Goal: Task Accomplishment & Management: Manage account settings

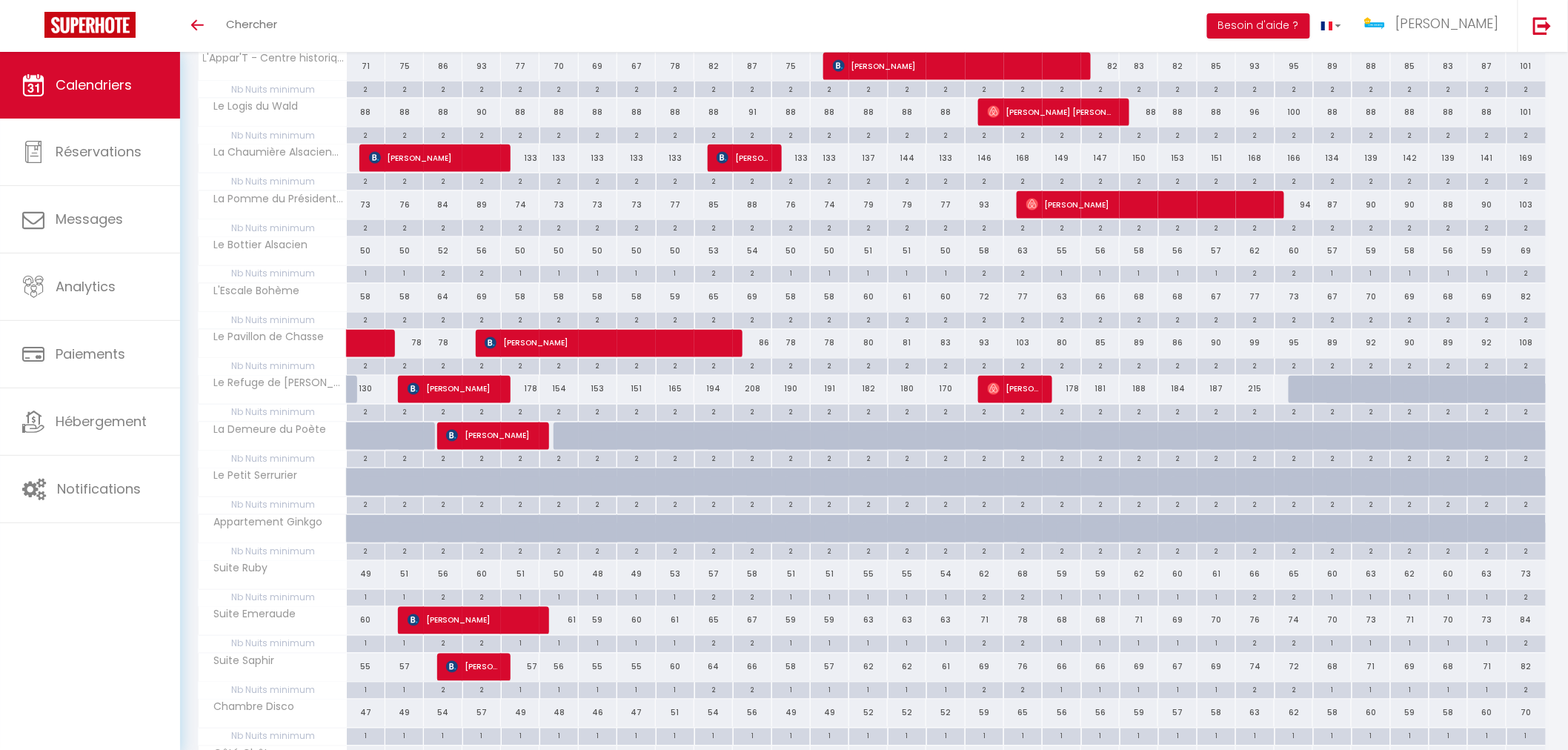
scroll to position [905, 0]
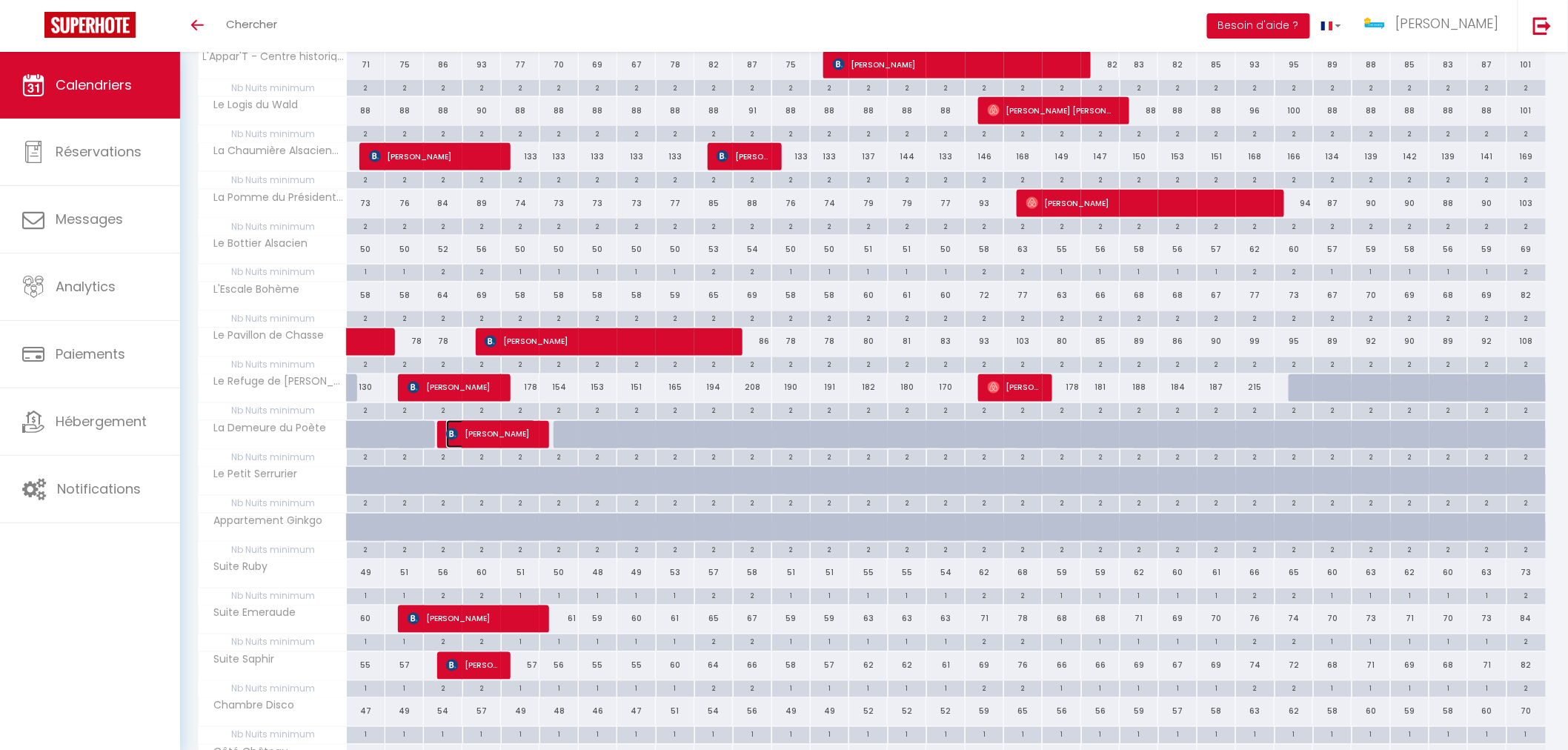
click at [507, 435] on span "[PERSON_NAME]" at bounding box center [491, 434] width 90 height 28
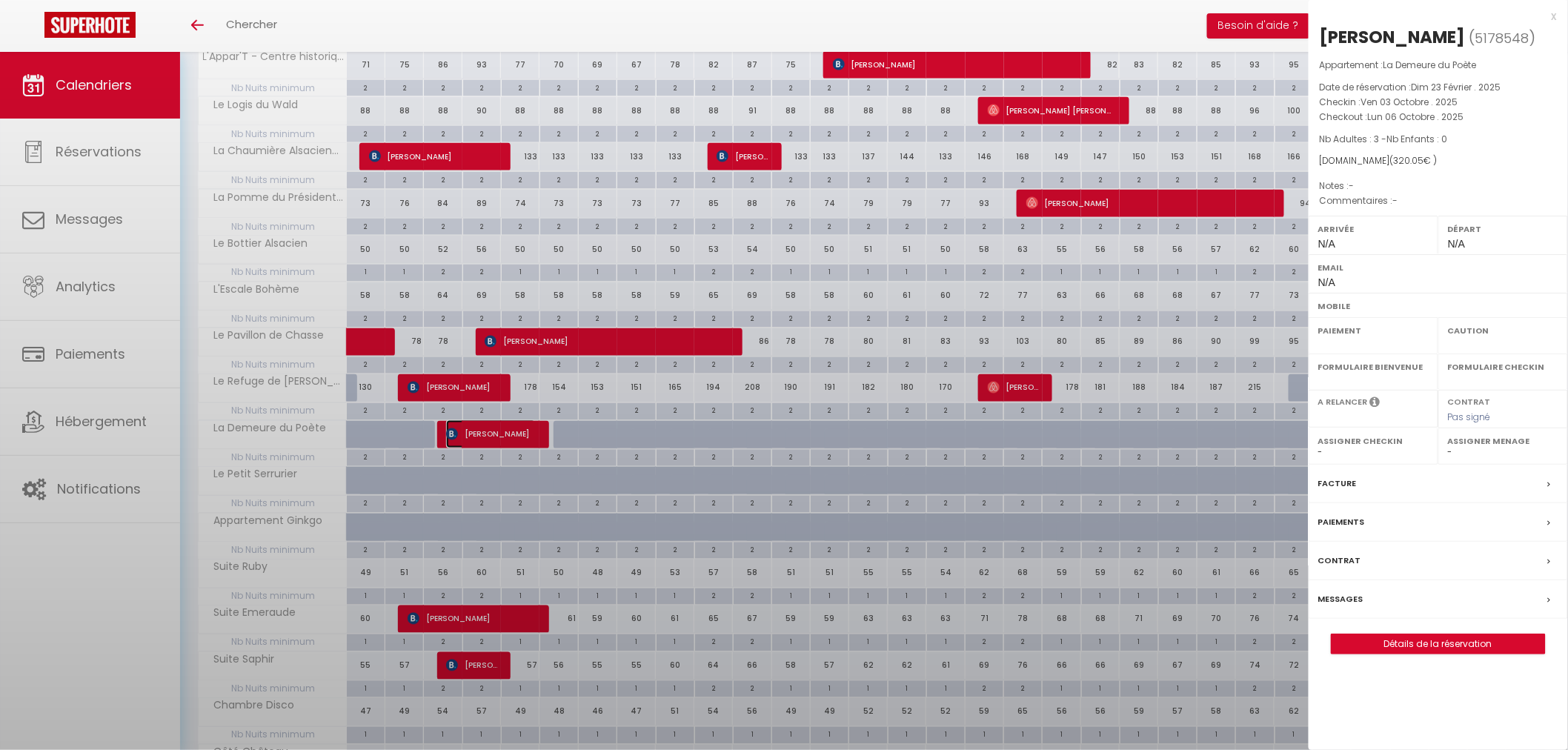
select select "OK"
select select "0"
select select "1"
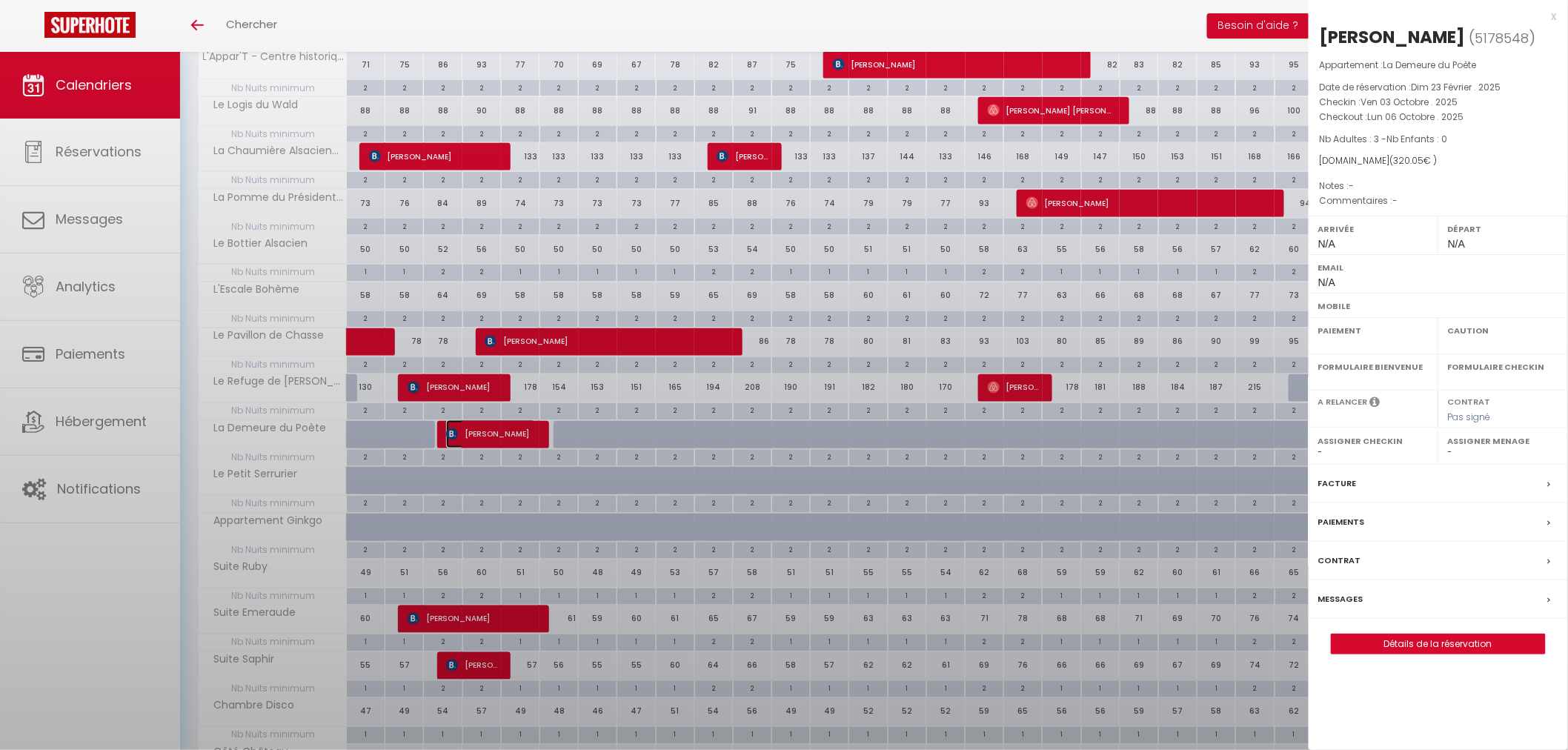
select select
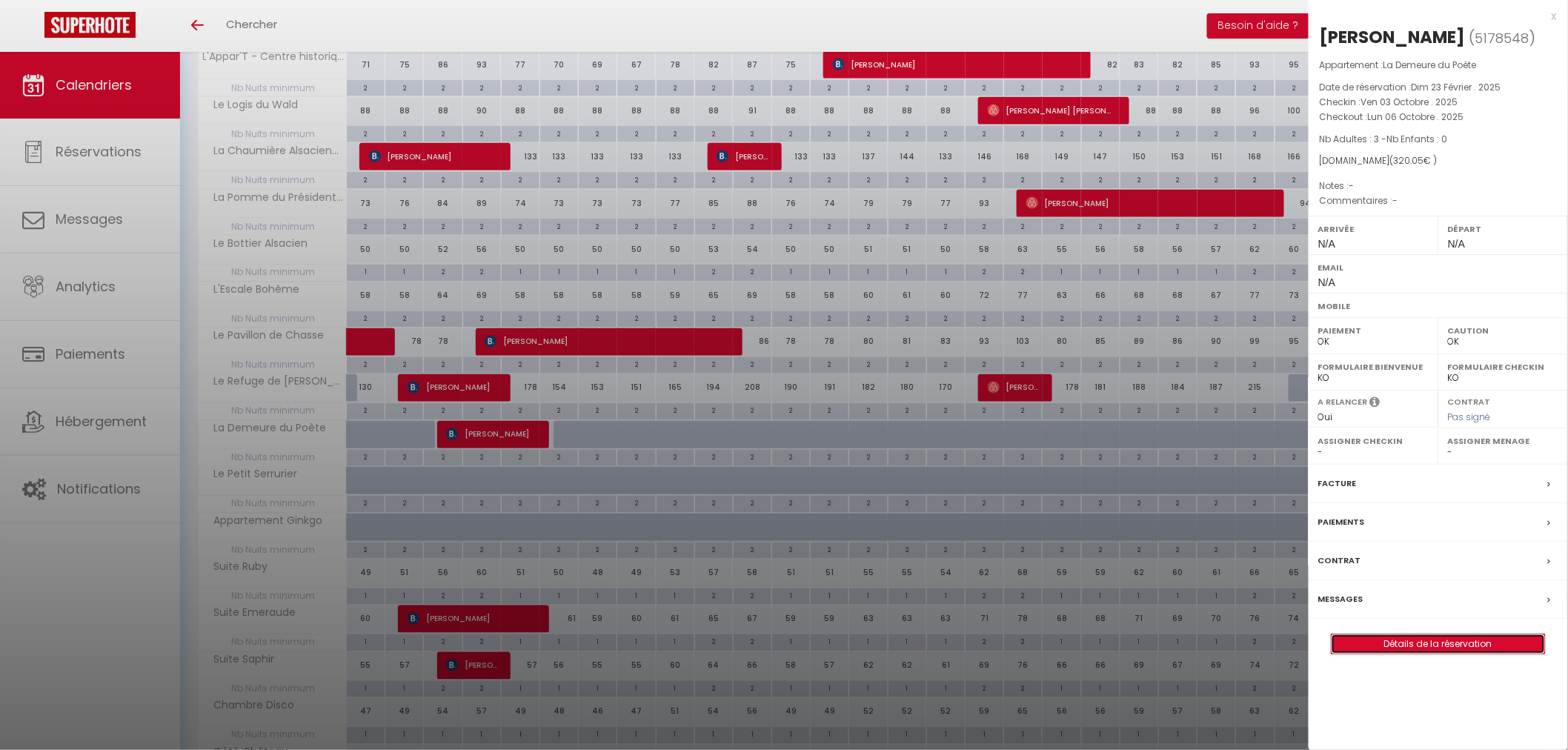
click at [1446, 653] on link "Détails de la réservation" at bounding box center [1438, 644] width 213 height 19
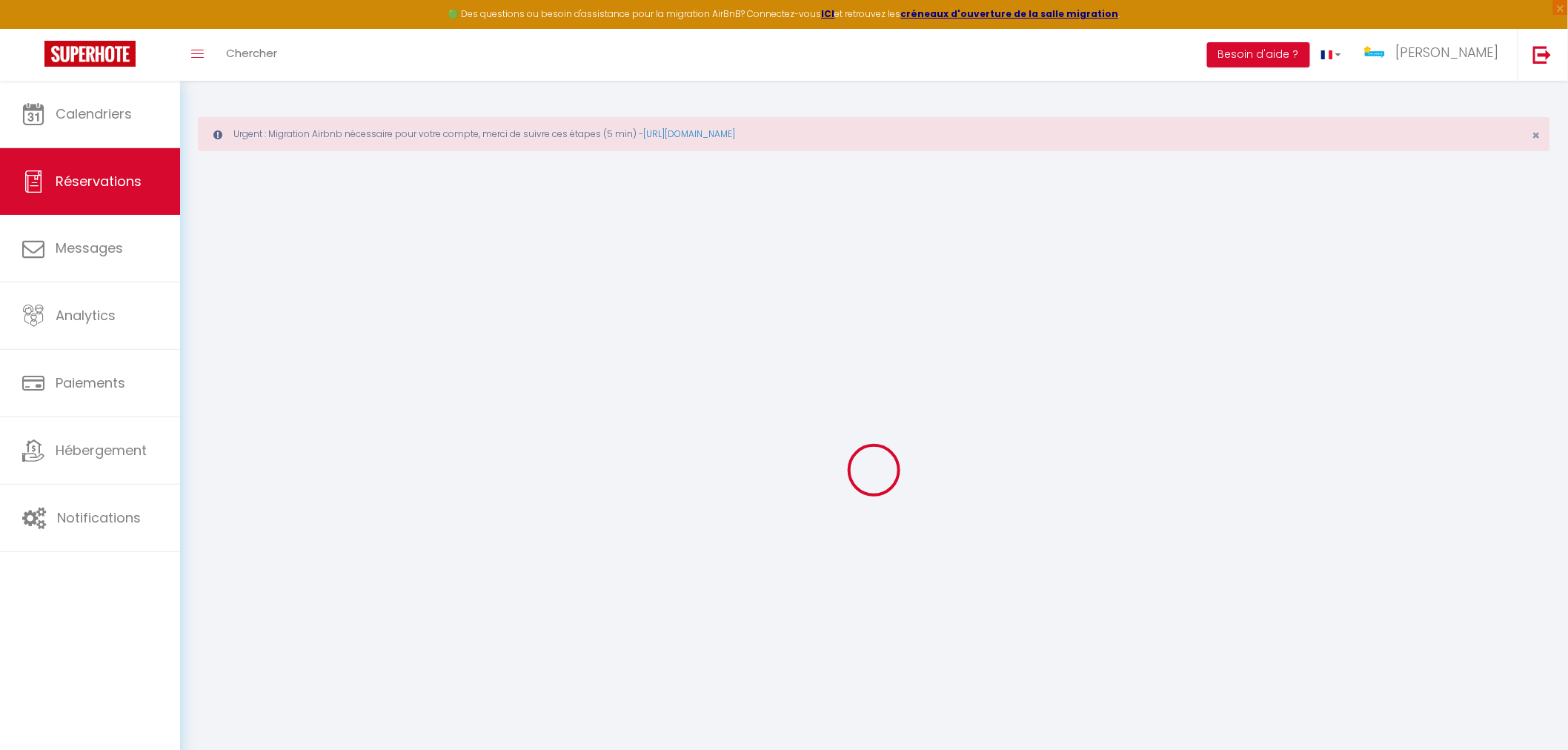
type input "[PERSON_NAME]"
type input "Aujardias"
select select
select select "50582"
select select "1"
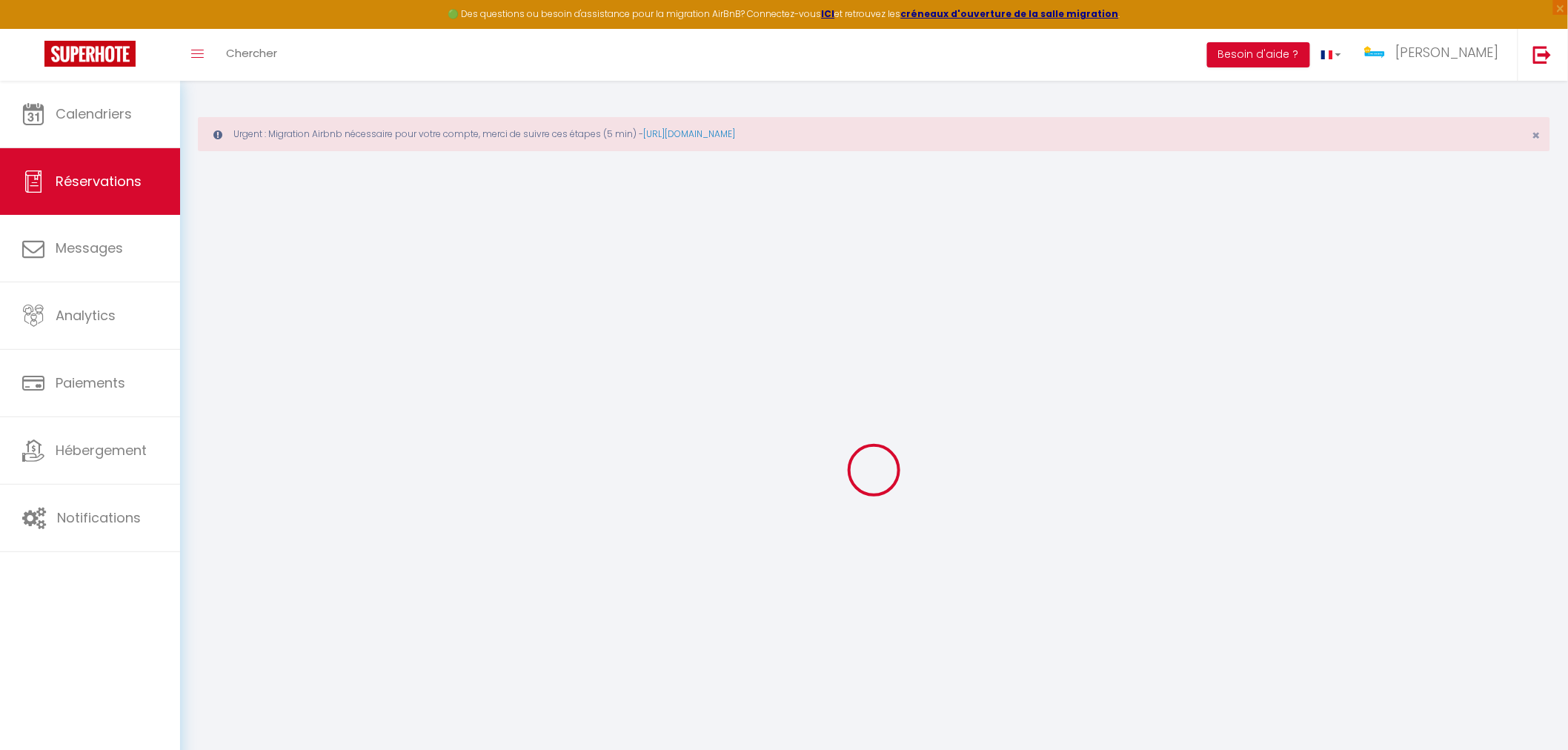
select select
type input "3"
select select "12"
select select "15"
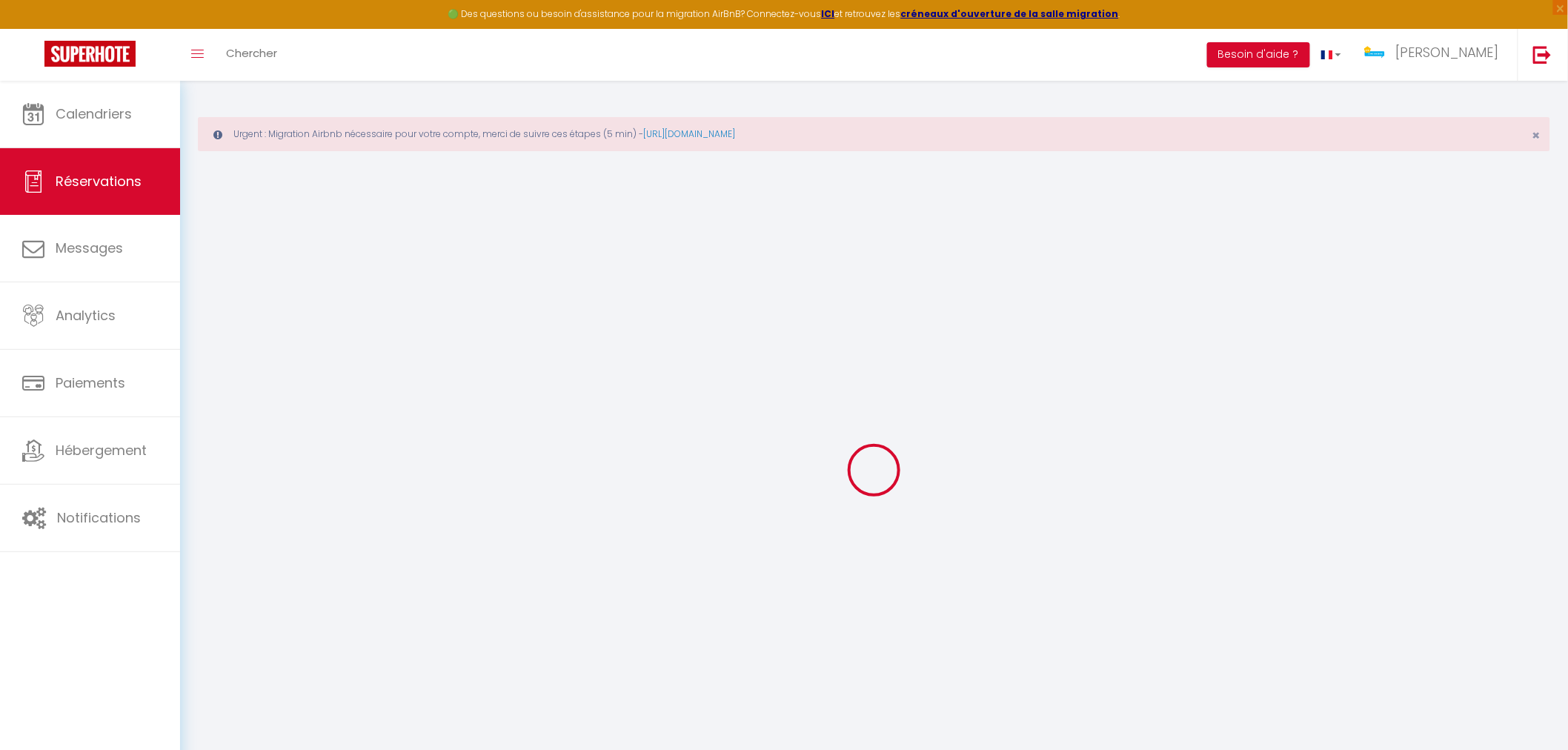
type input "264"
checkbox input "false"
type input "56.05"
select select "2"
type input "0"
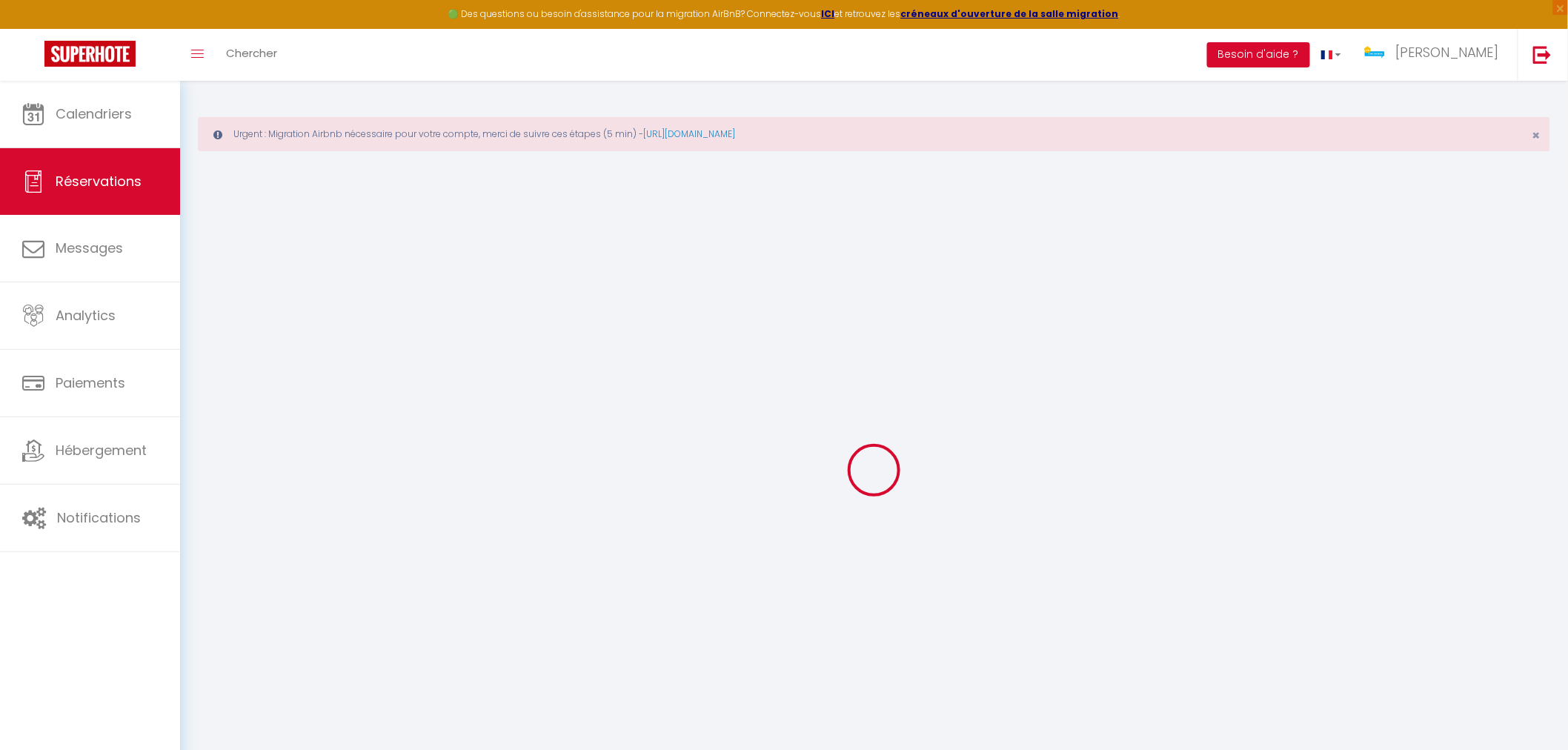
type input "0"
select select
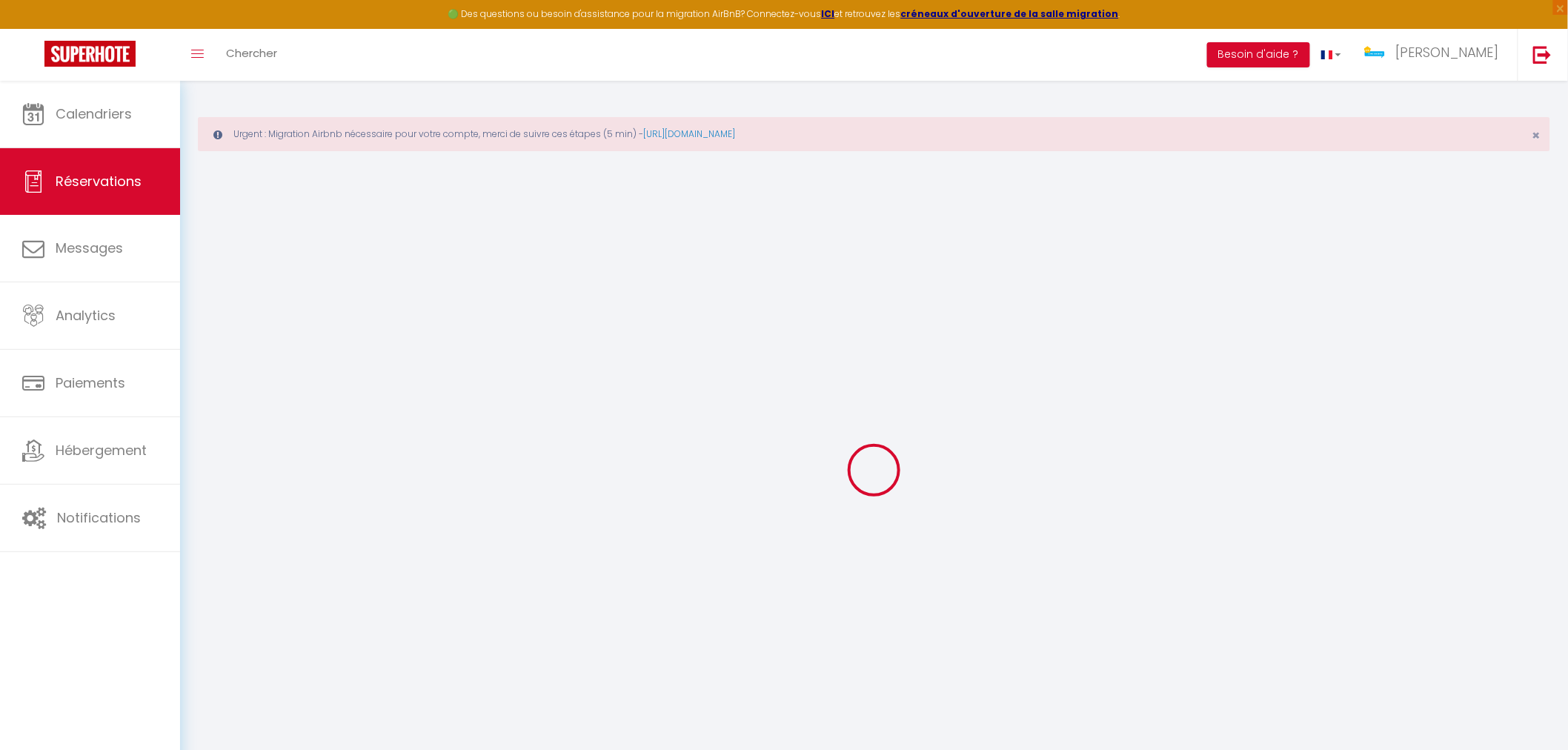
checkbox input "false"
select select
checkbox input "false"
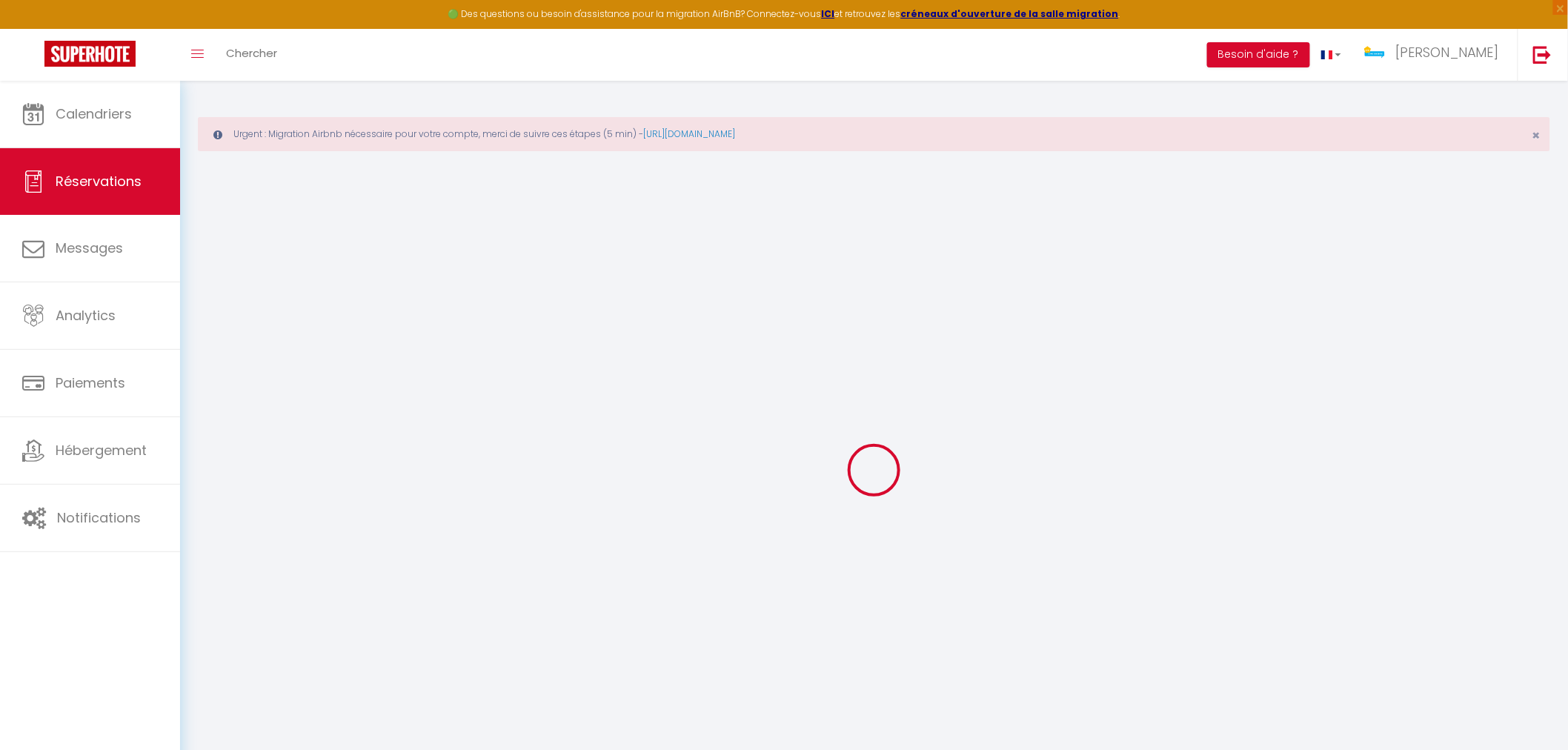
select select
checkbox input "false"
select select
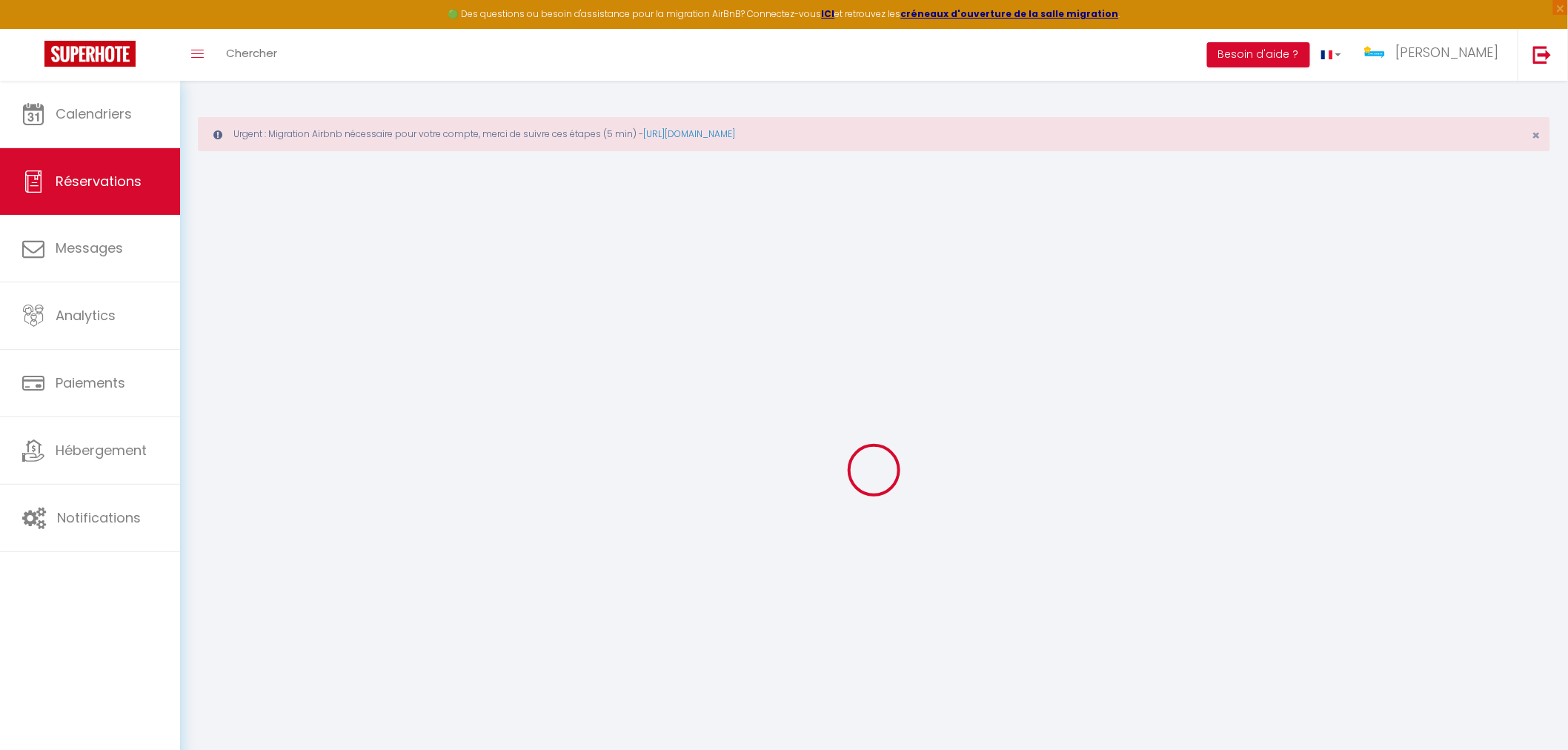
select select
checkbox input "false"
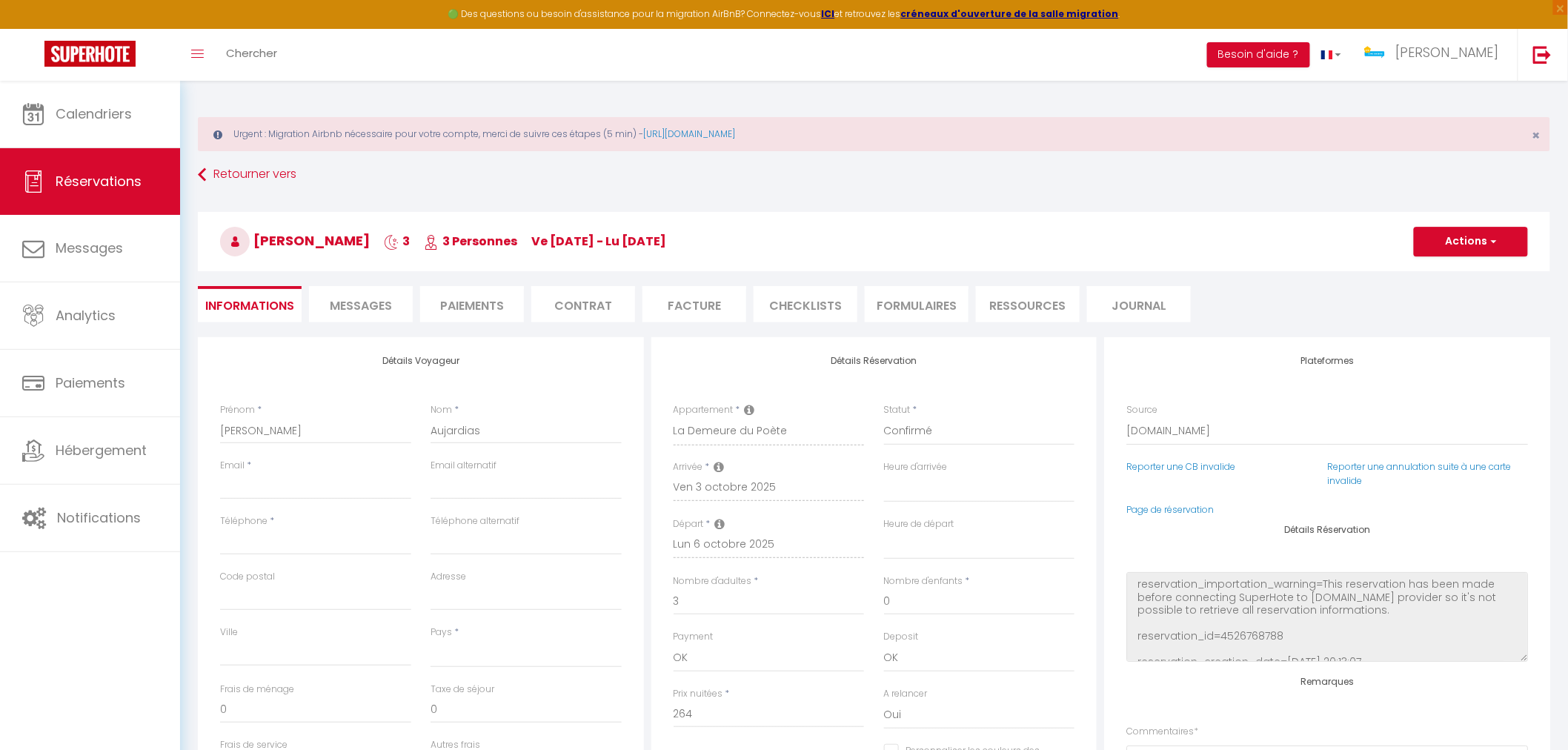
select select
type input "55"
type input "1.05"
select select
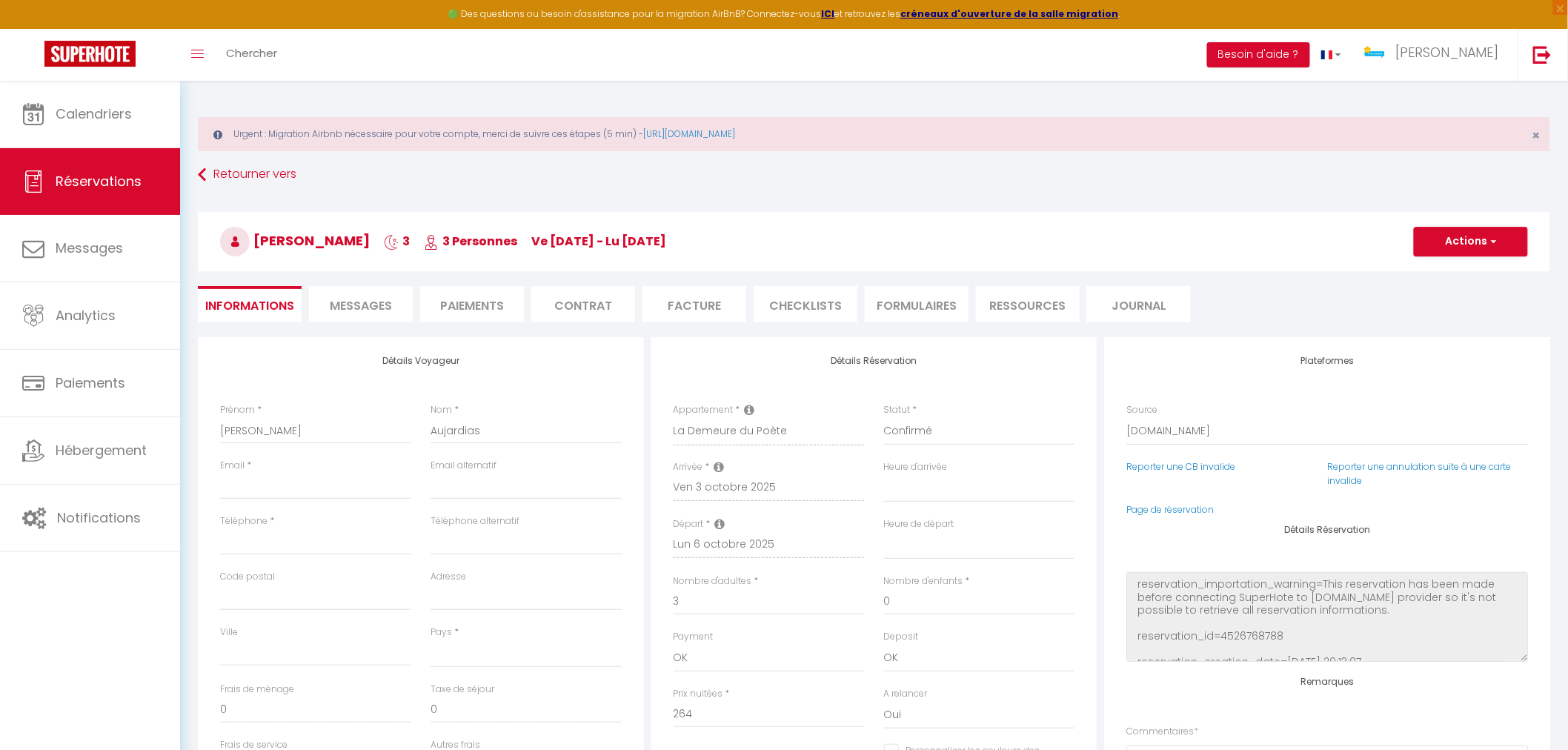
checkbox input "false"
select select
checkbox input "false"
select select
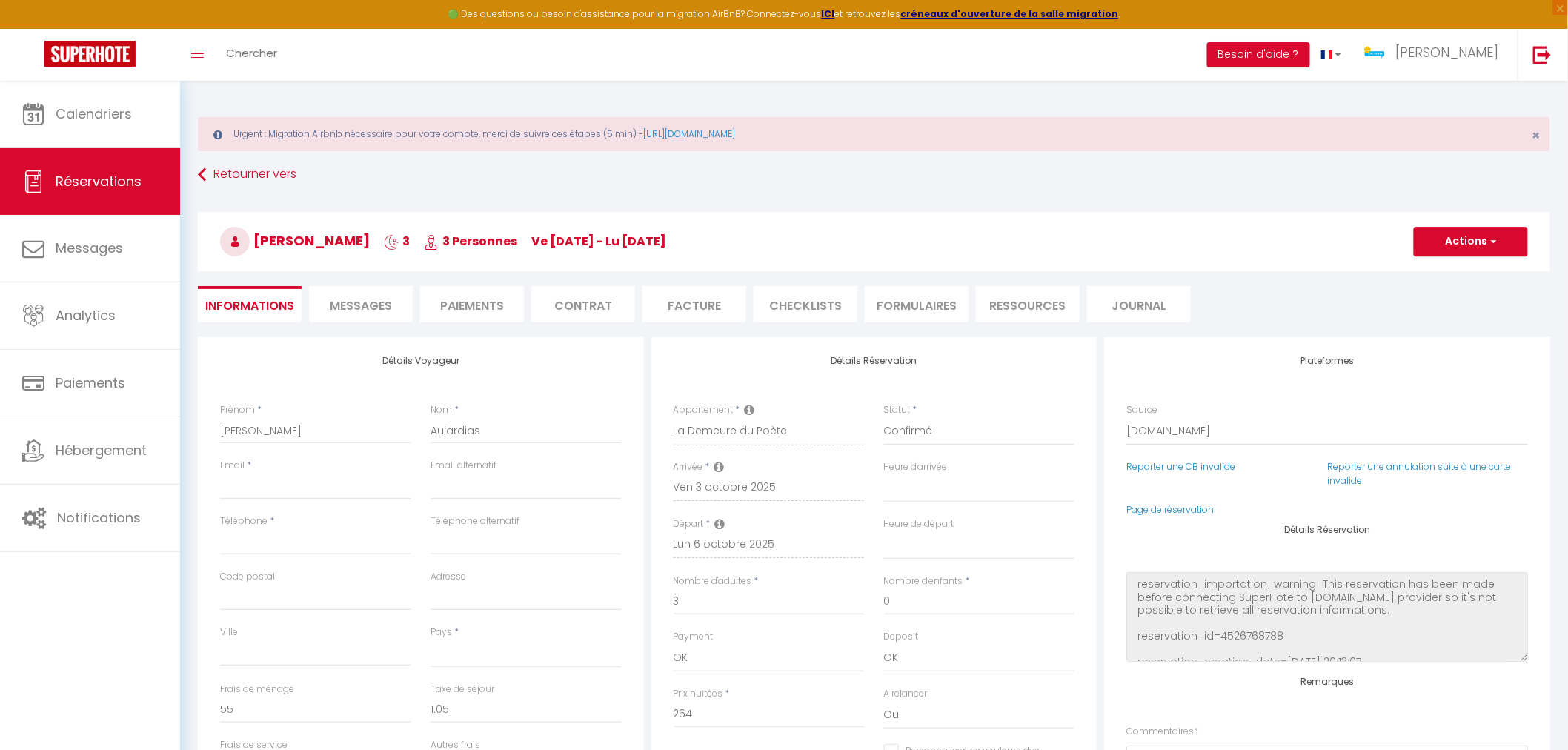
click at [406, 301] on li "Messages" at bounding box center [361, 304] width 103 height 37
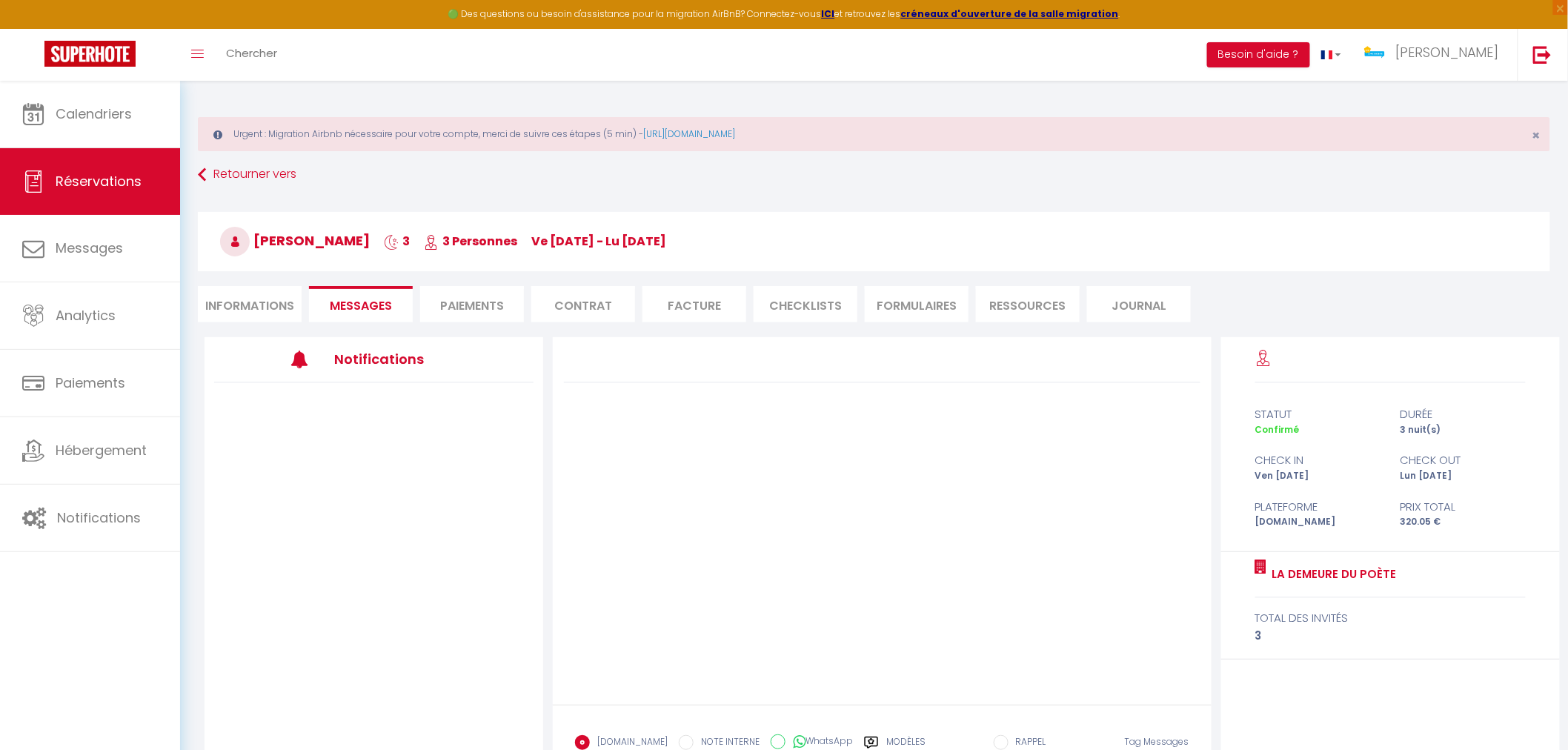
click at [949, 558] on div at bounding box center [882, 520] width 658 height 367
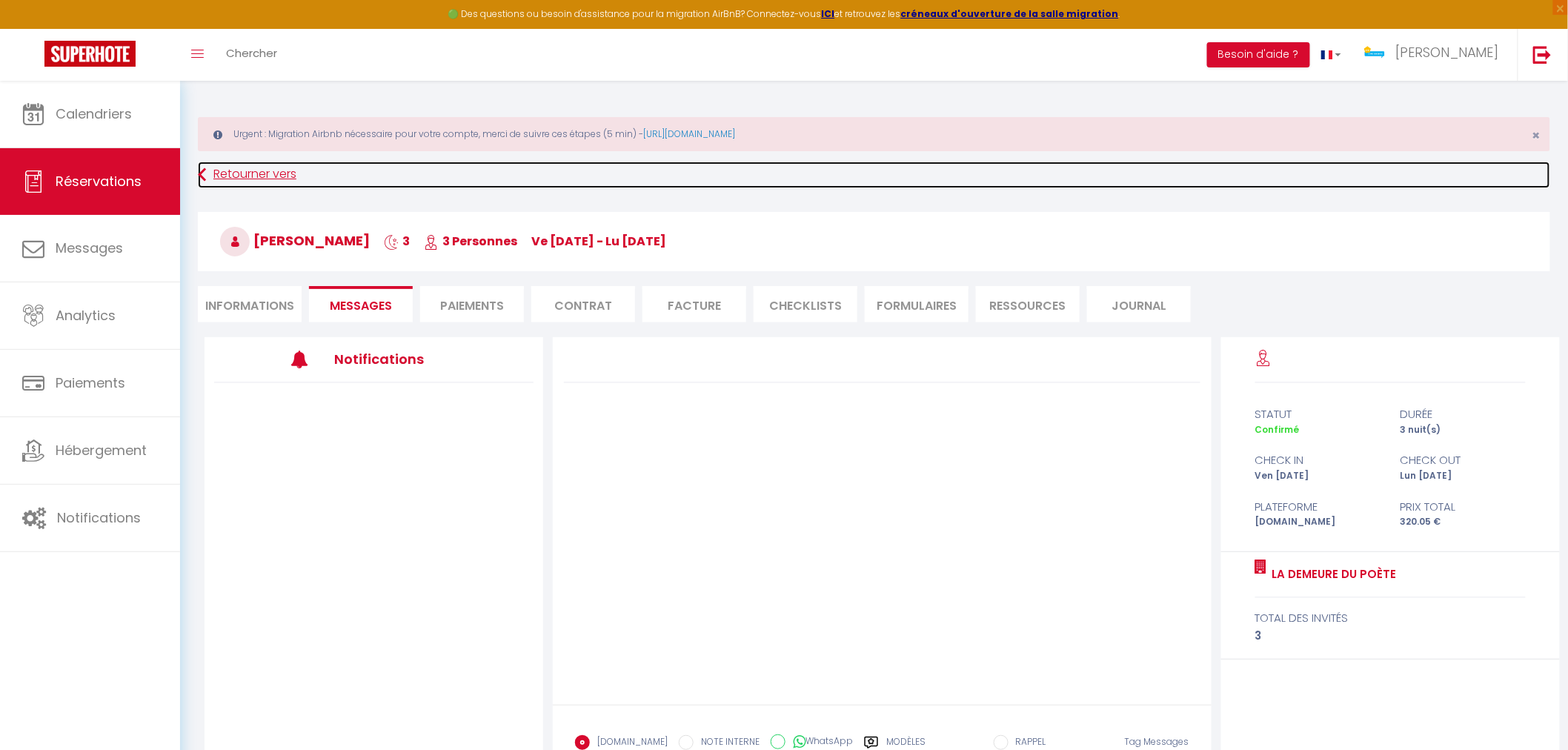
click at [250, 176] on link "Retourner vers" at bounding box center [873, 174] width 1352 height 27
select select
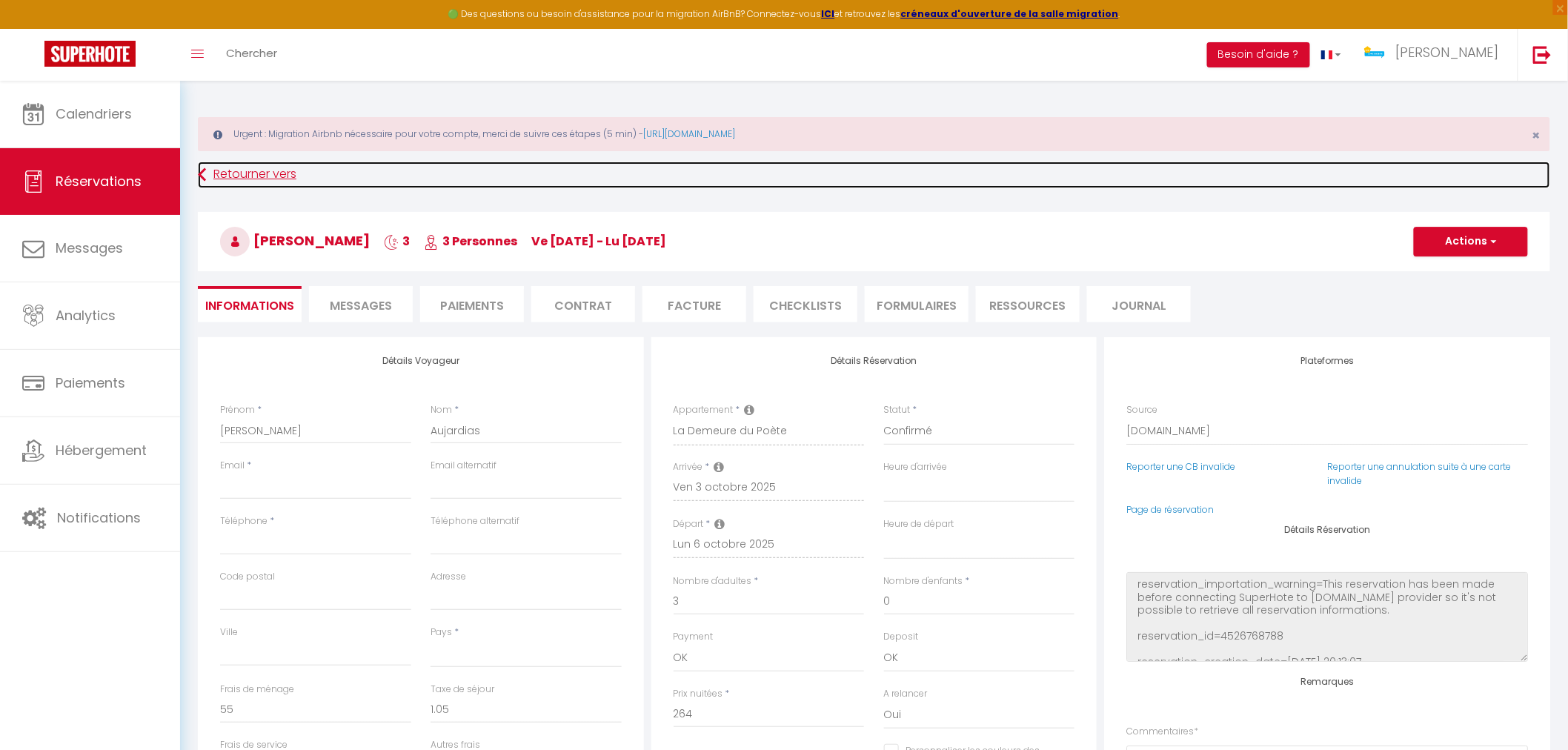
click at [262, 181] on link "Retourner vers" at bounding box center [873, 174] width 1352 height 27
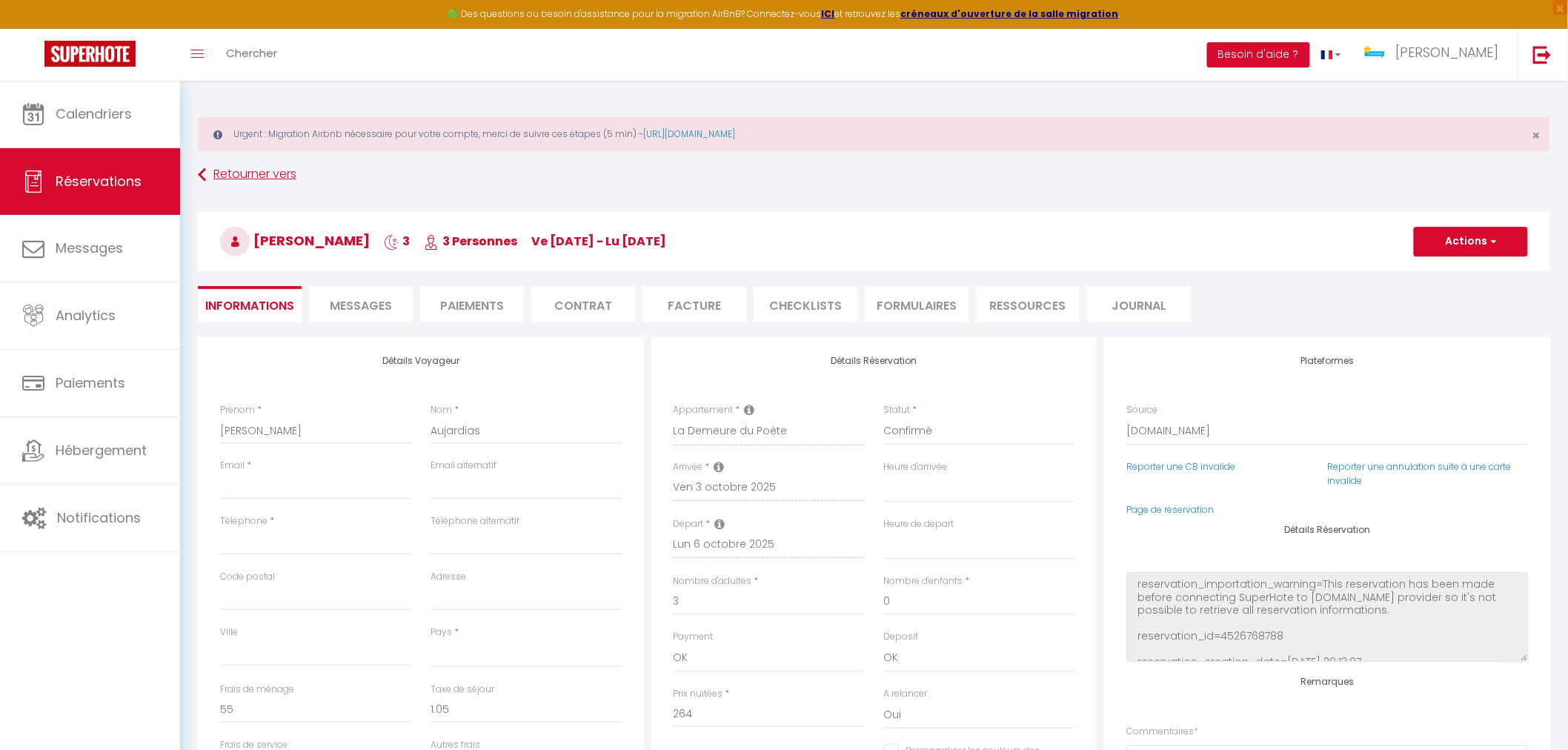
scroll to position [80, 0]
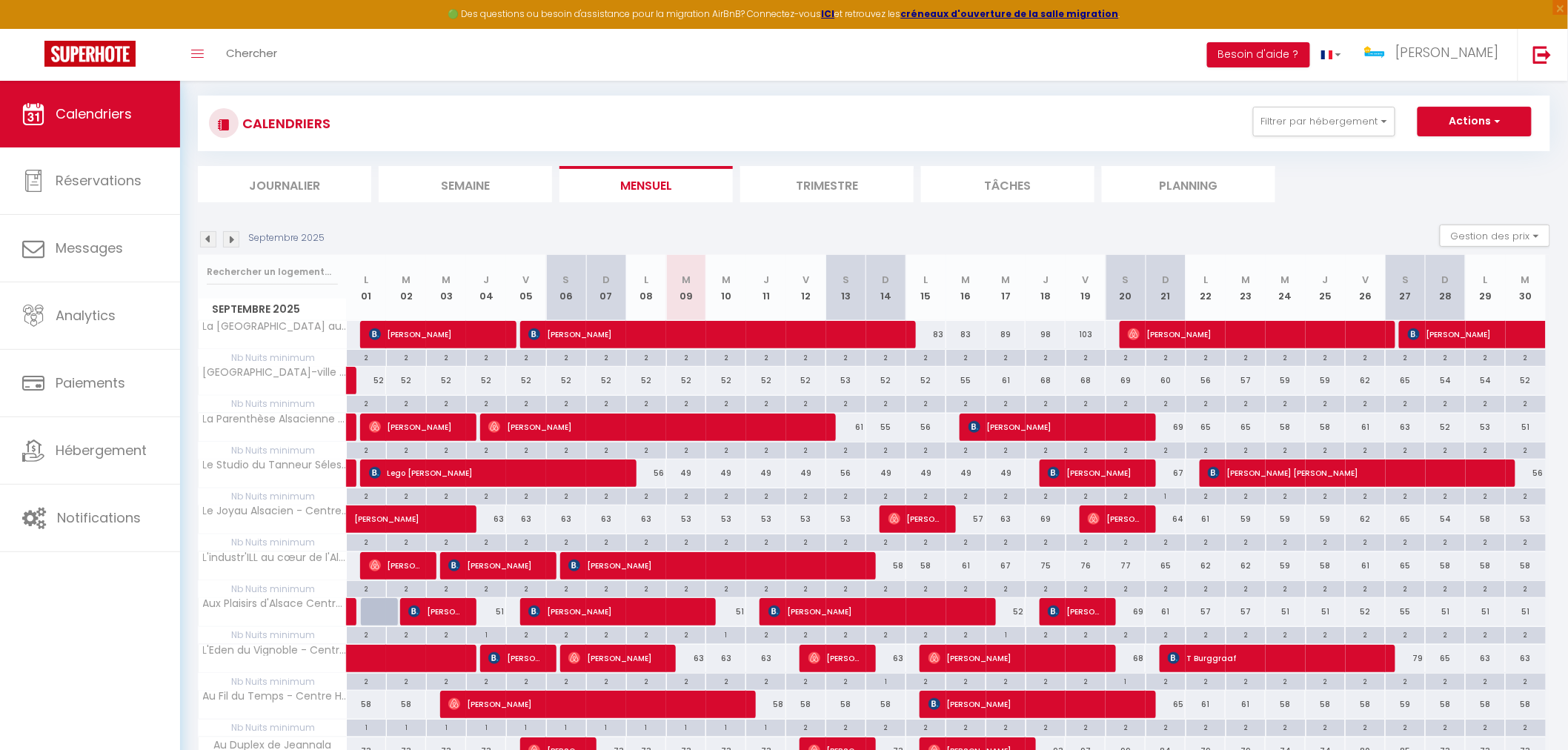
click at [232, 235] on img at bounding box center [231, 239] width 16 height 16
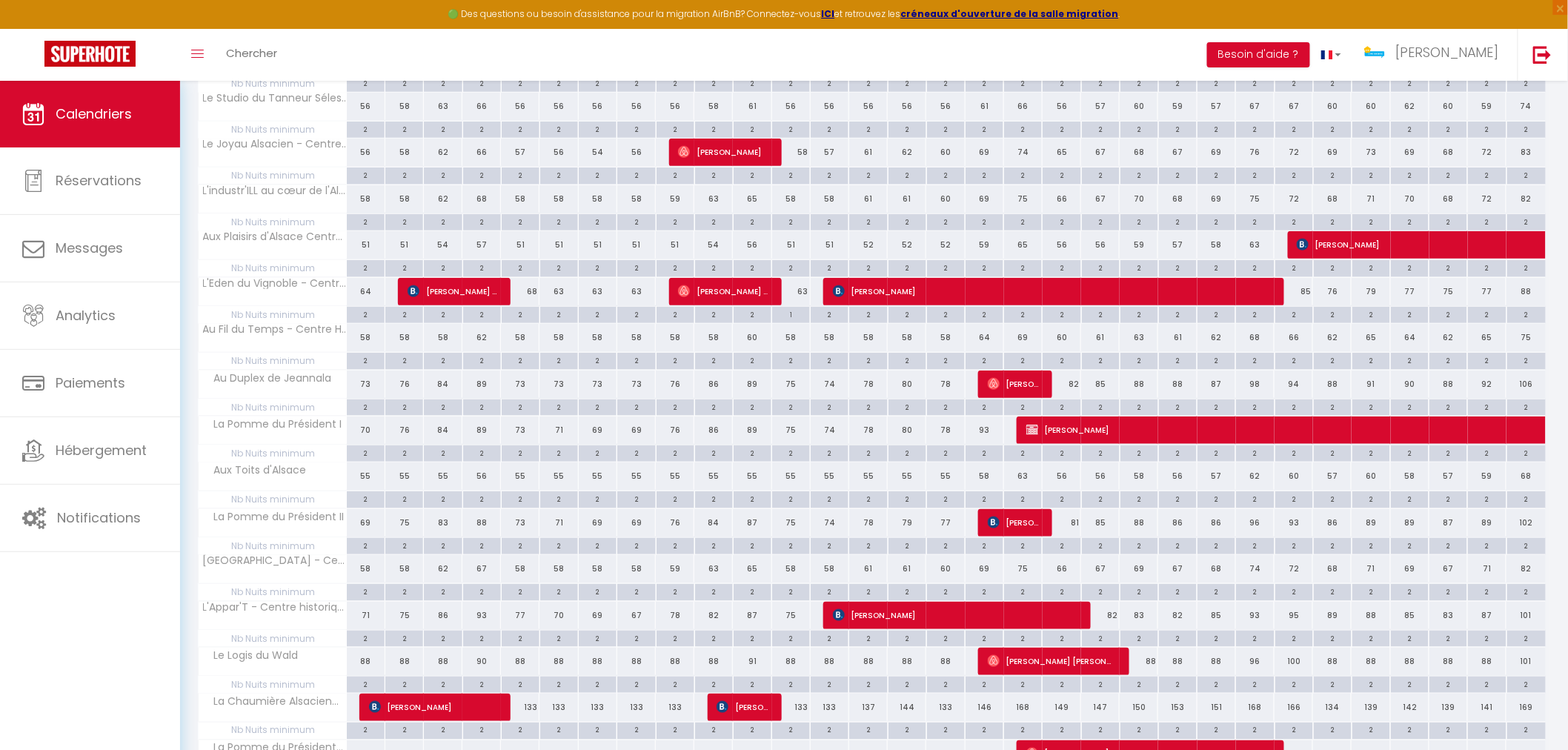
scroll to position [676, 0]
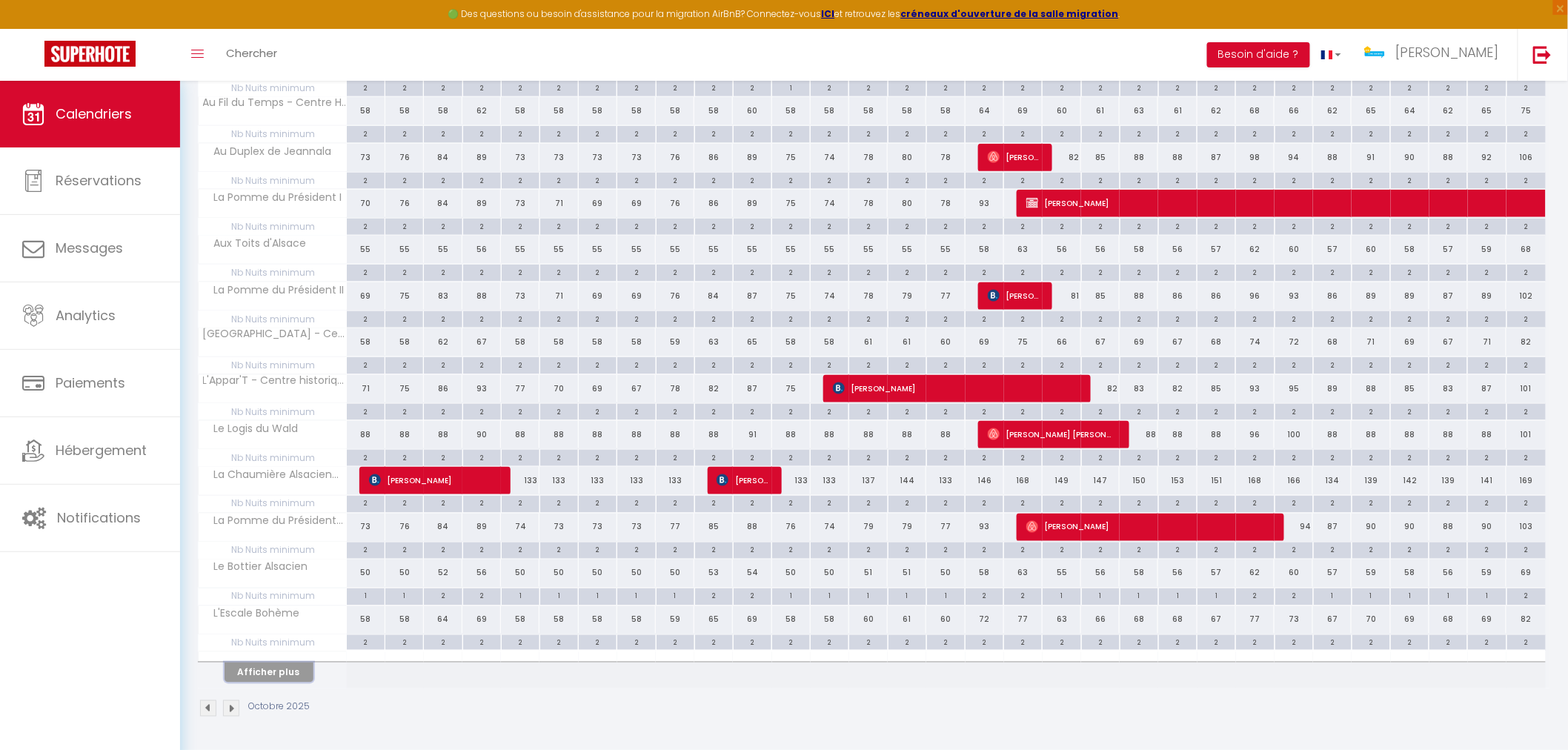
click at [274, 669] on button "Afficher plus" at bounding box center [269, 672] width 89 height 20
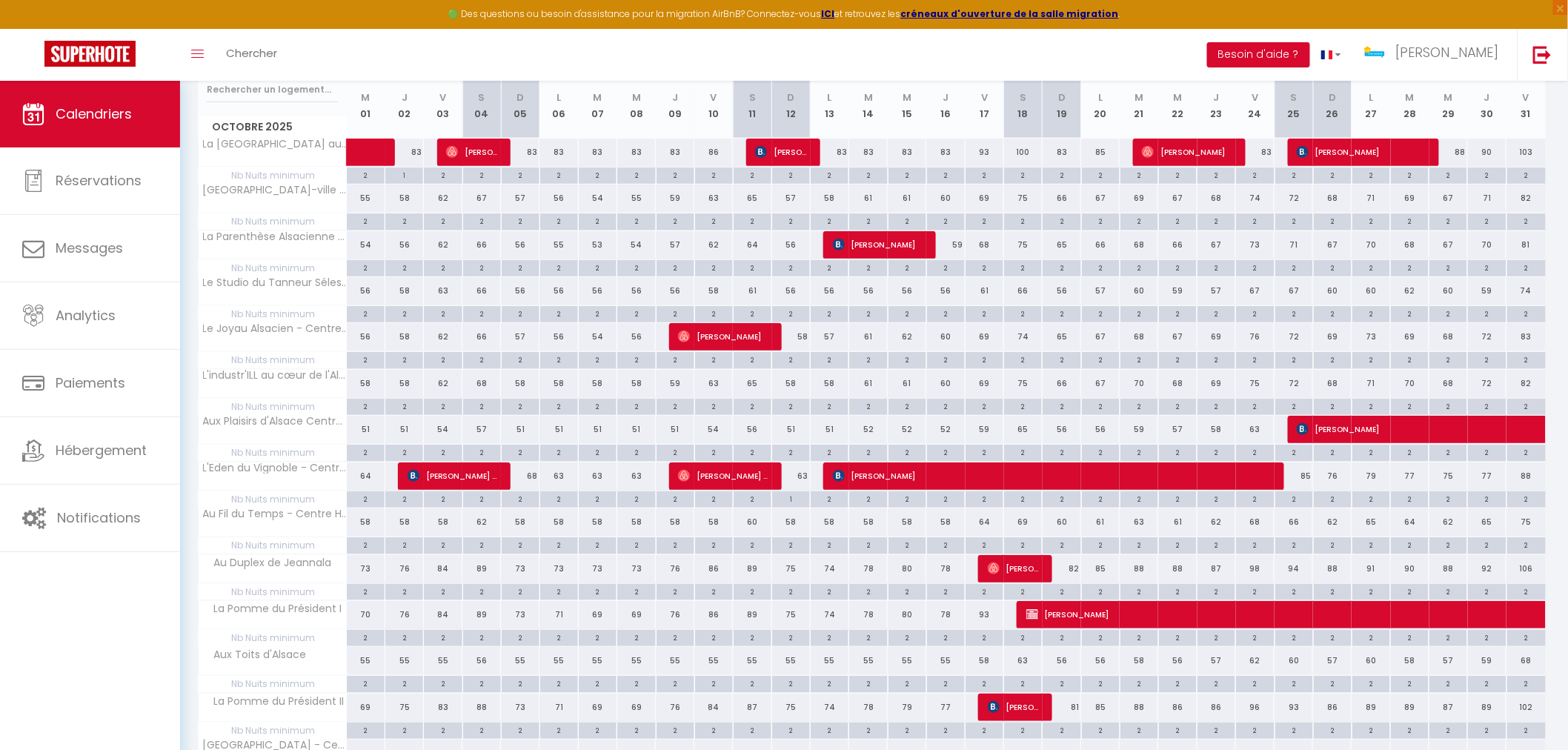
scroll to position [111, 0]
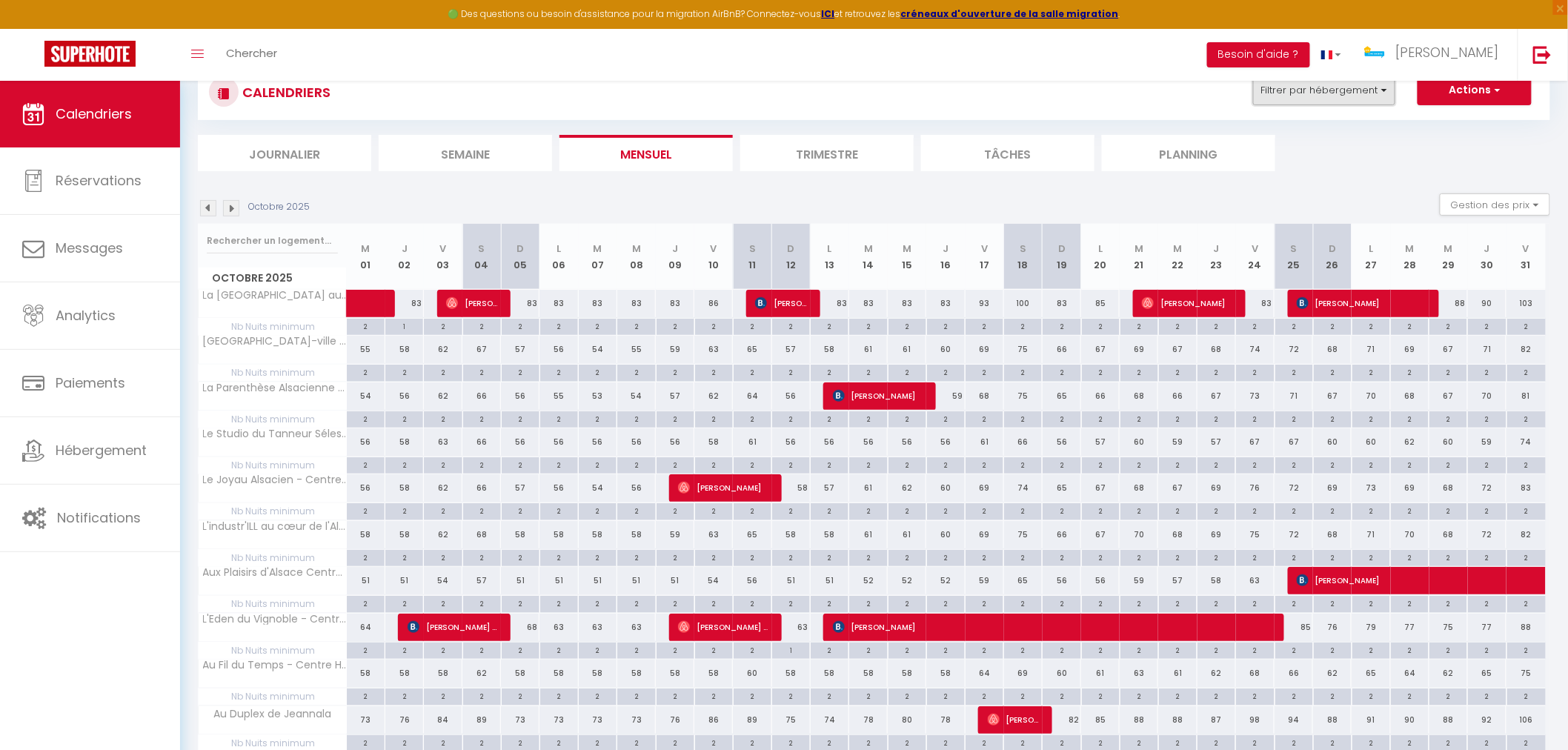
click at [1327, 97] on button "Filtrer par hébergement" at bounding box center [1324, 90] width 142 height 30
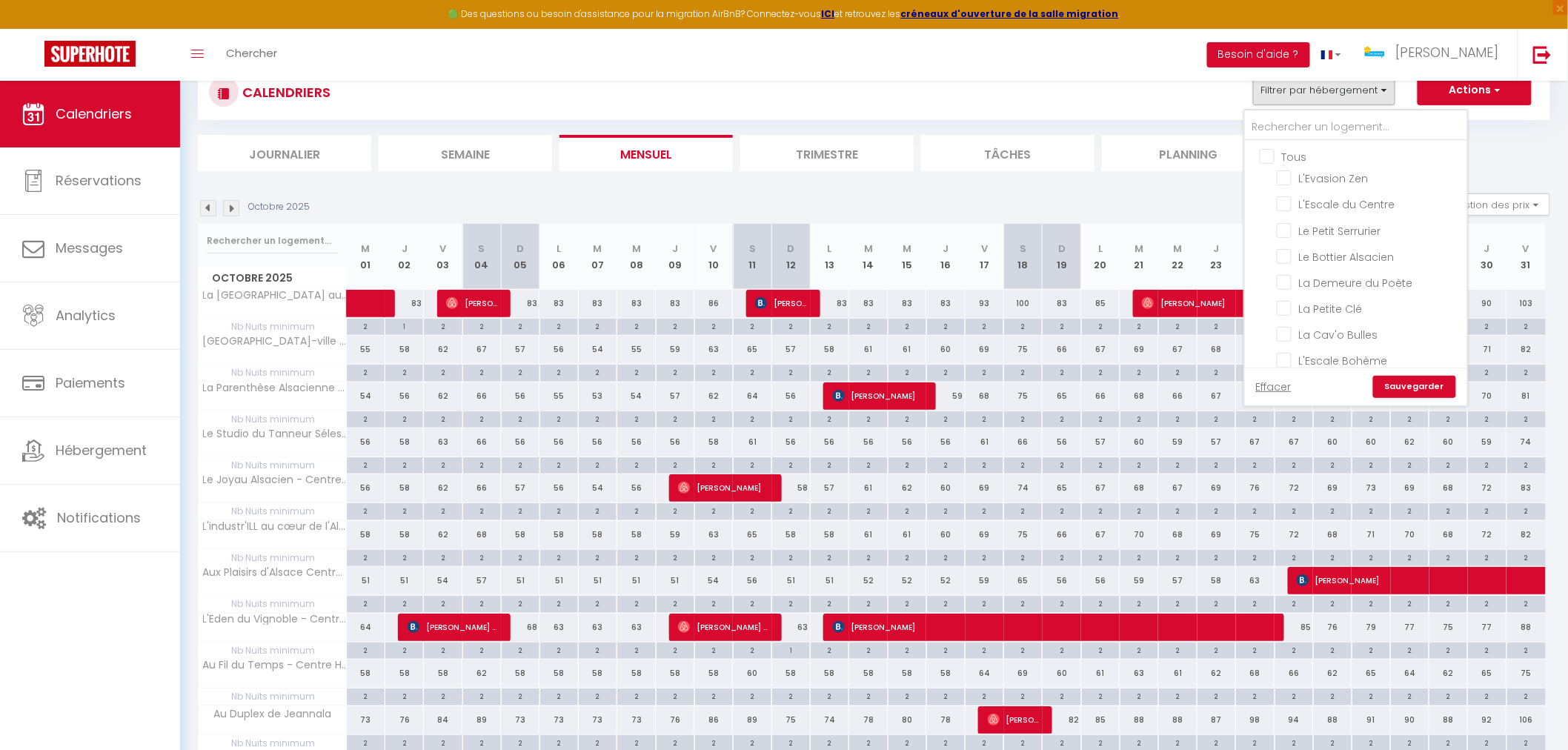
click at [1271, 150] on input "Tous" at bounding box center [1371, 155] width 222 height 14
checkbox input "true"
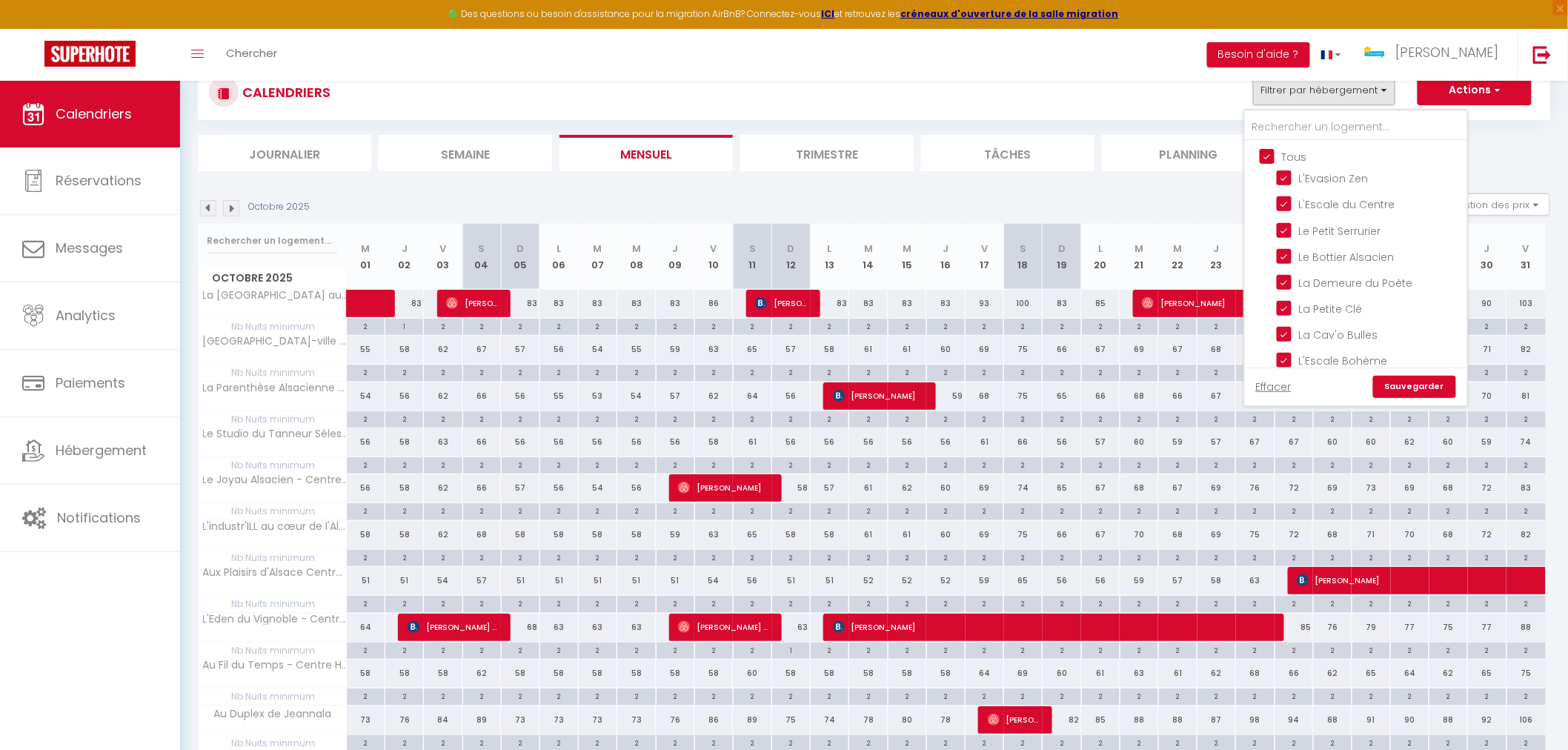
checkbox input "true"
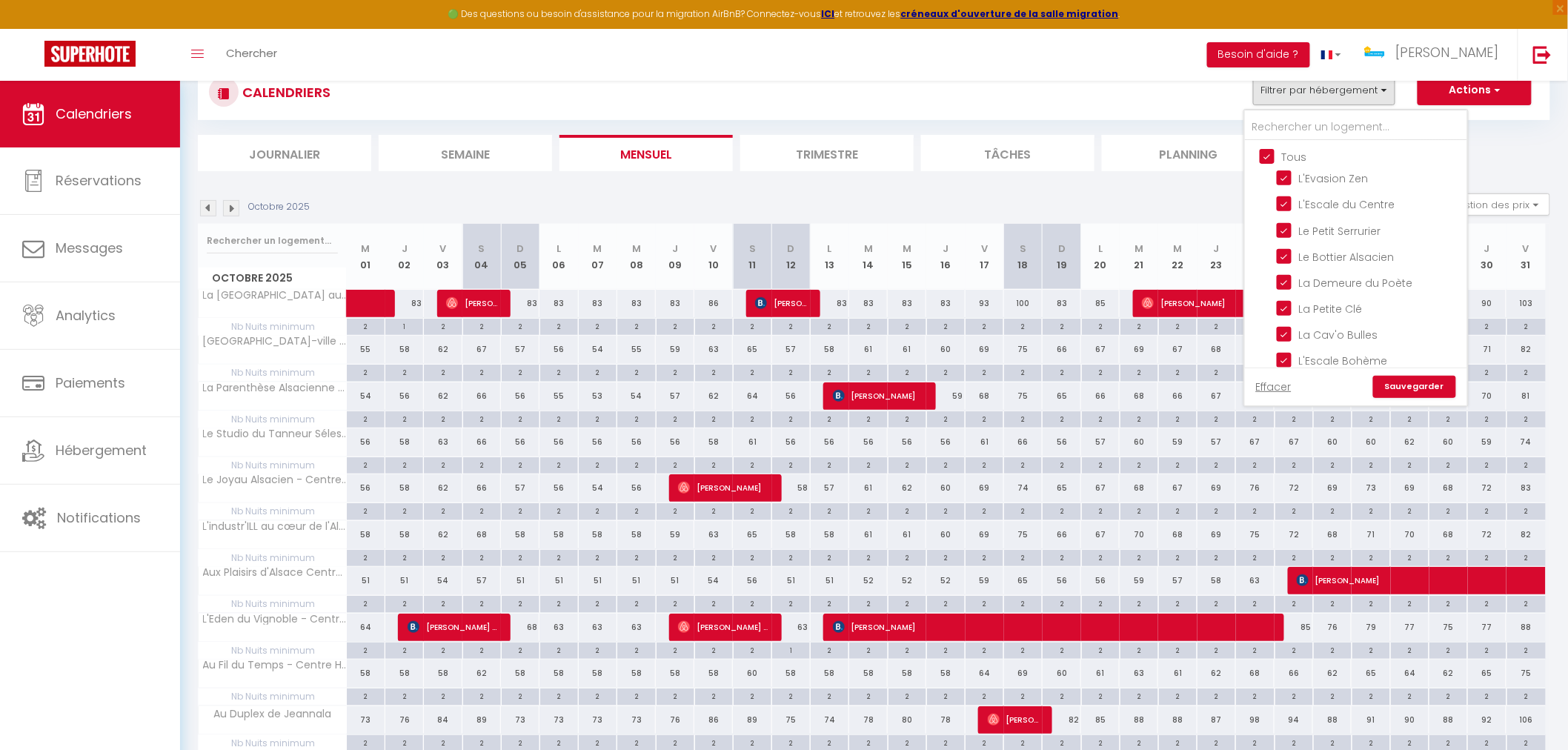
checkbox input "true"
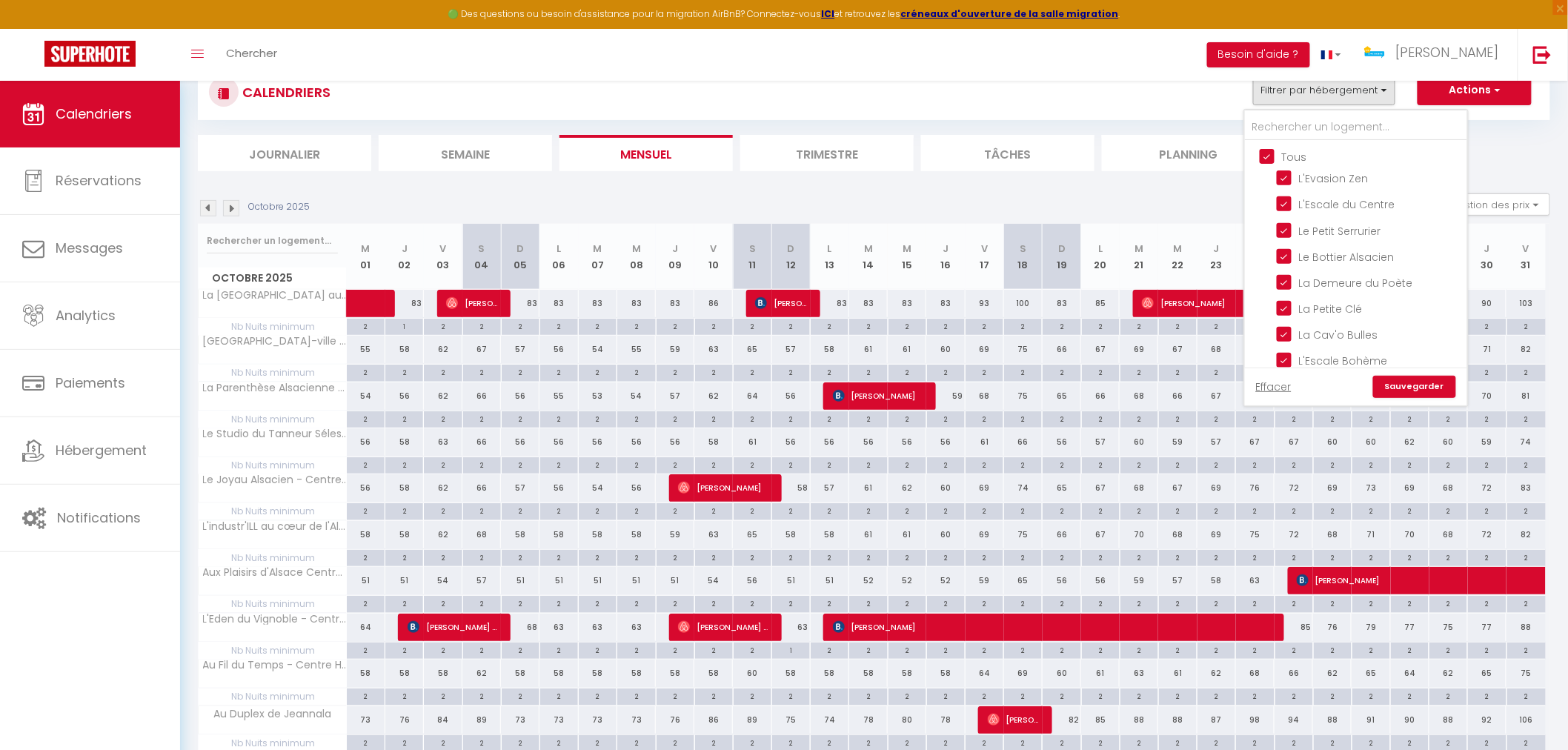
checkbox input "true"
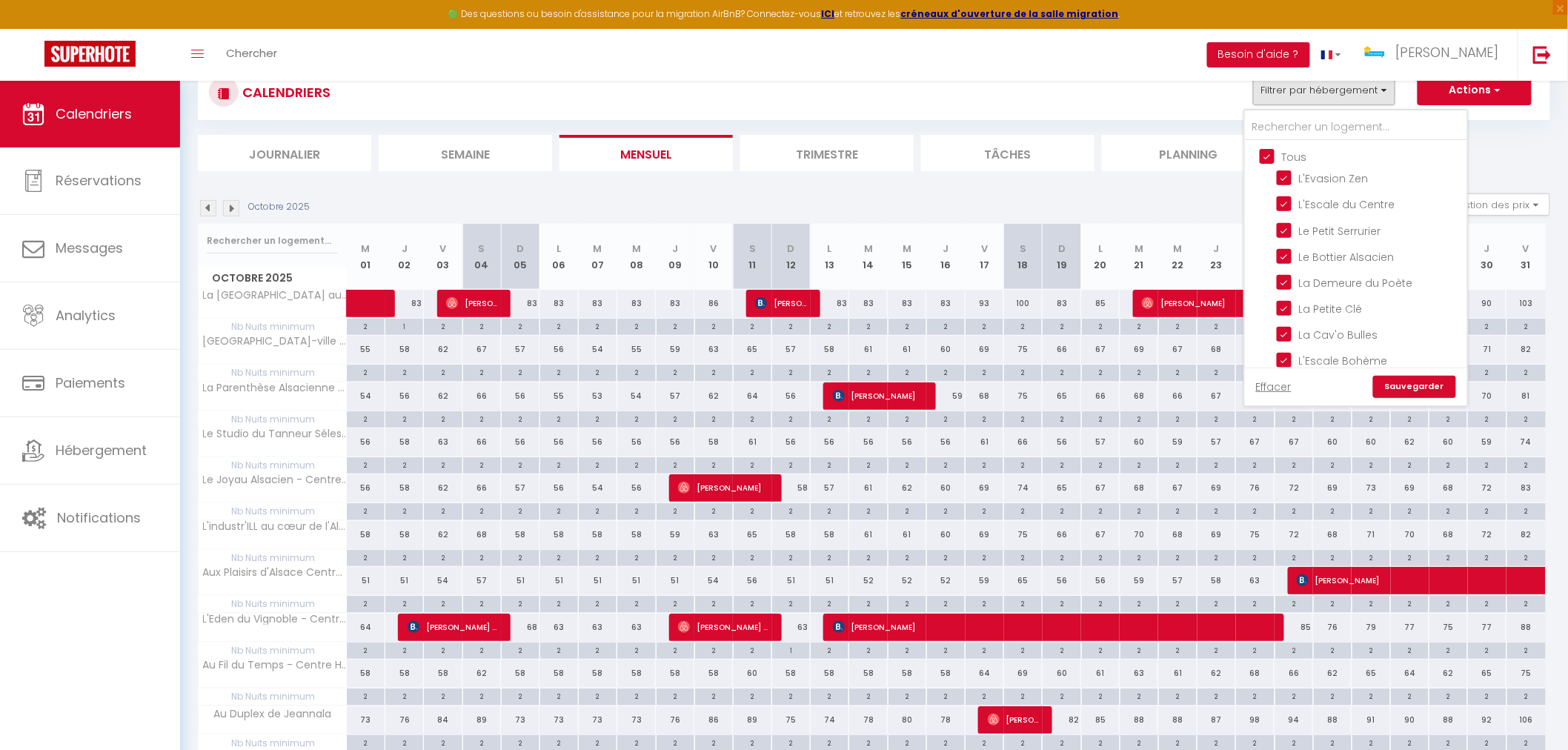
checkbox input "true"
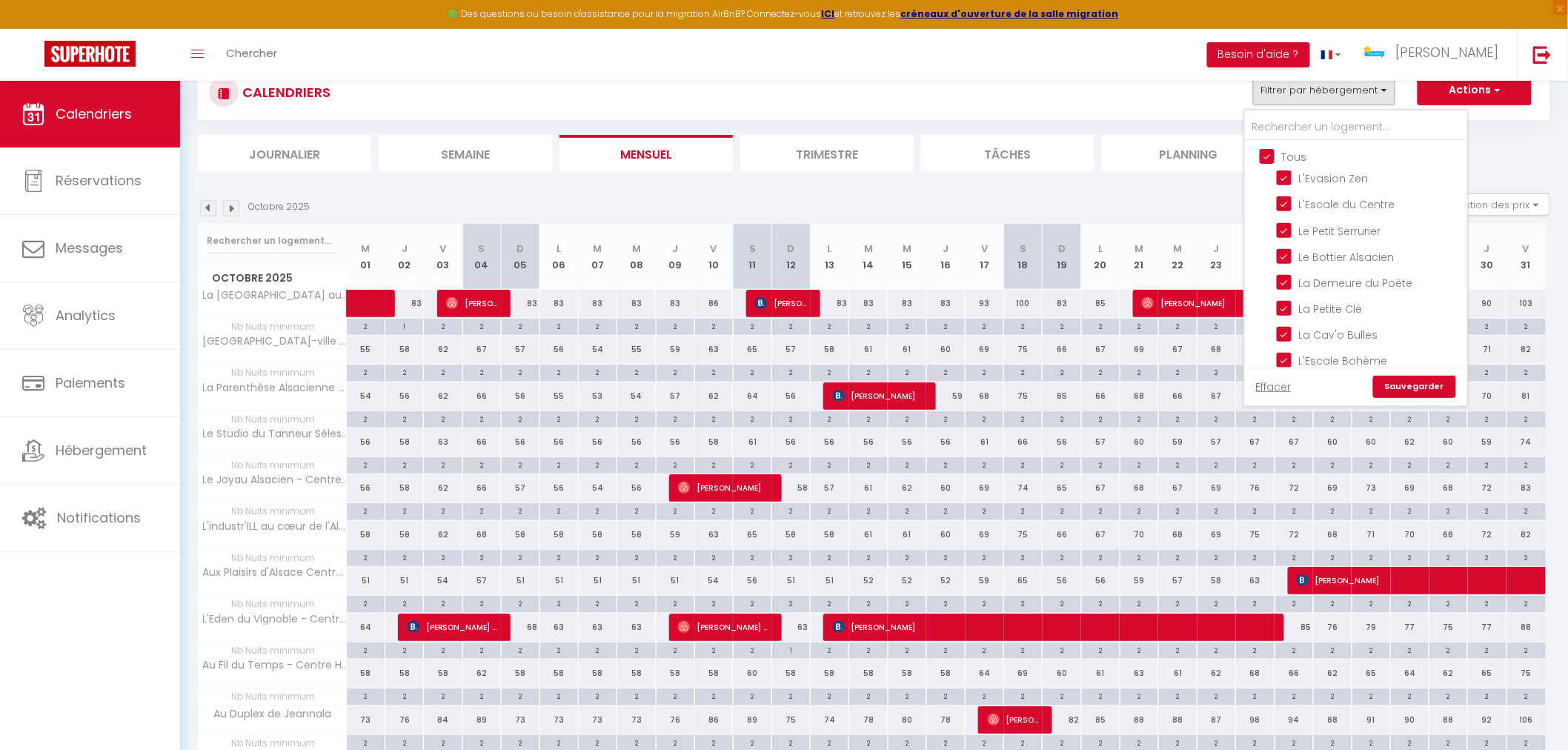
checkbox input "true"
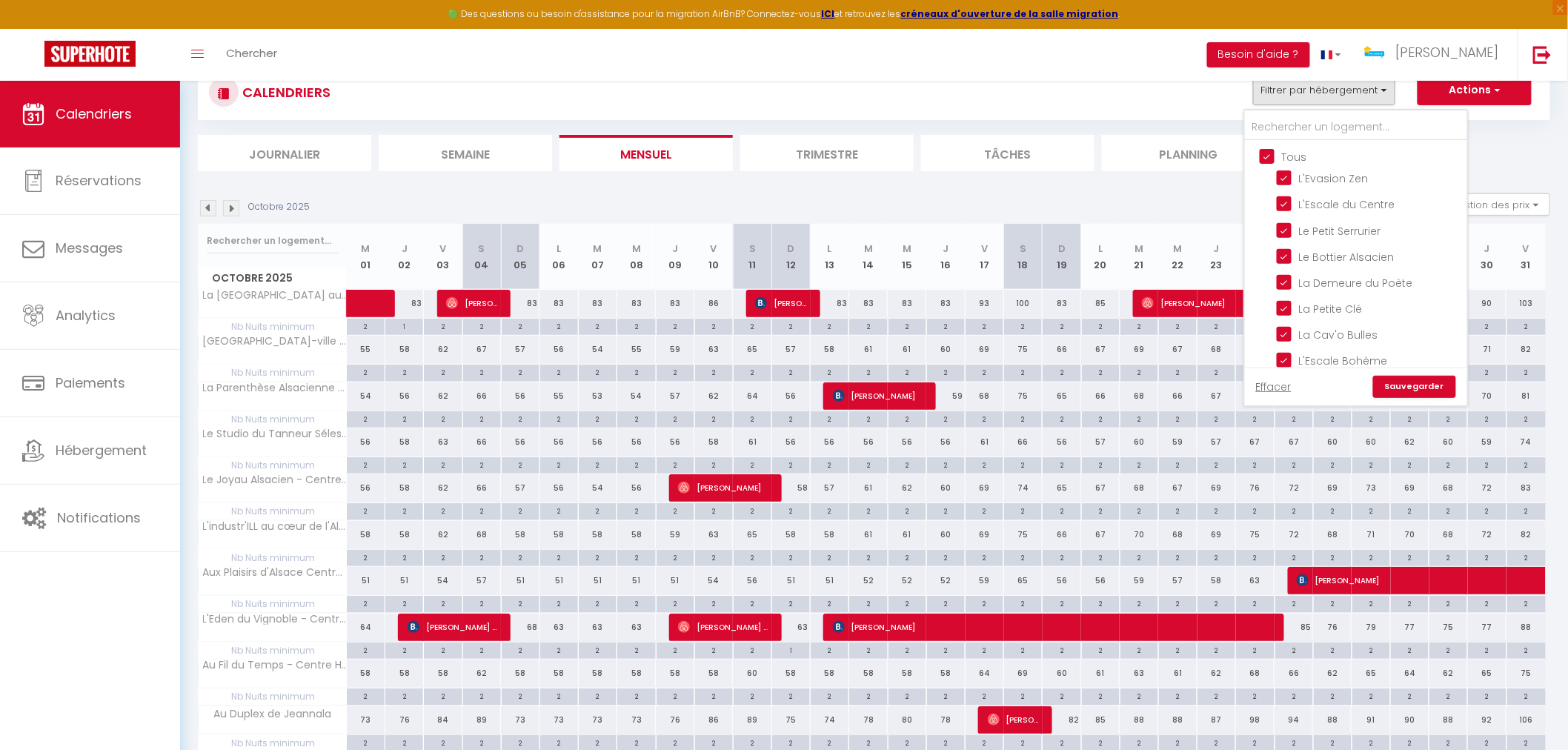
checkbox input "true"
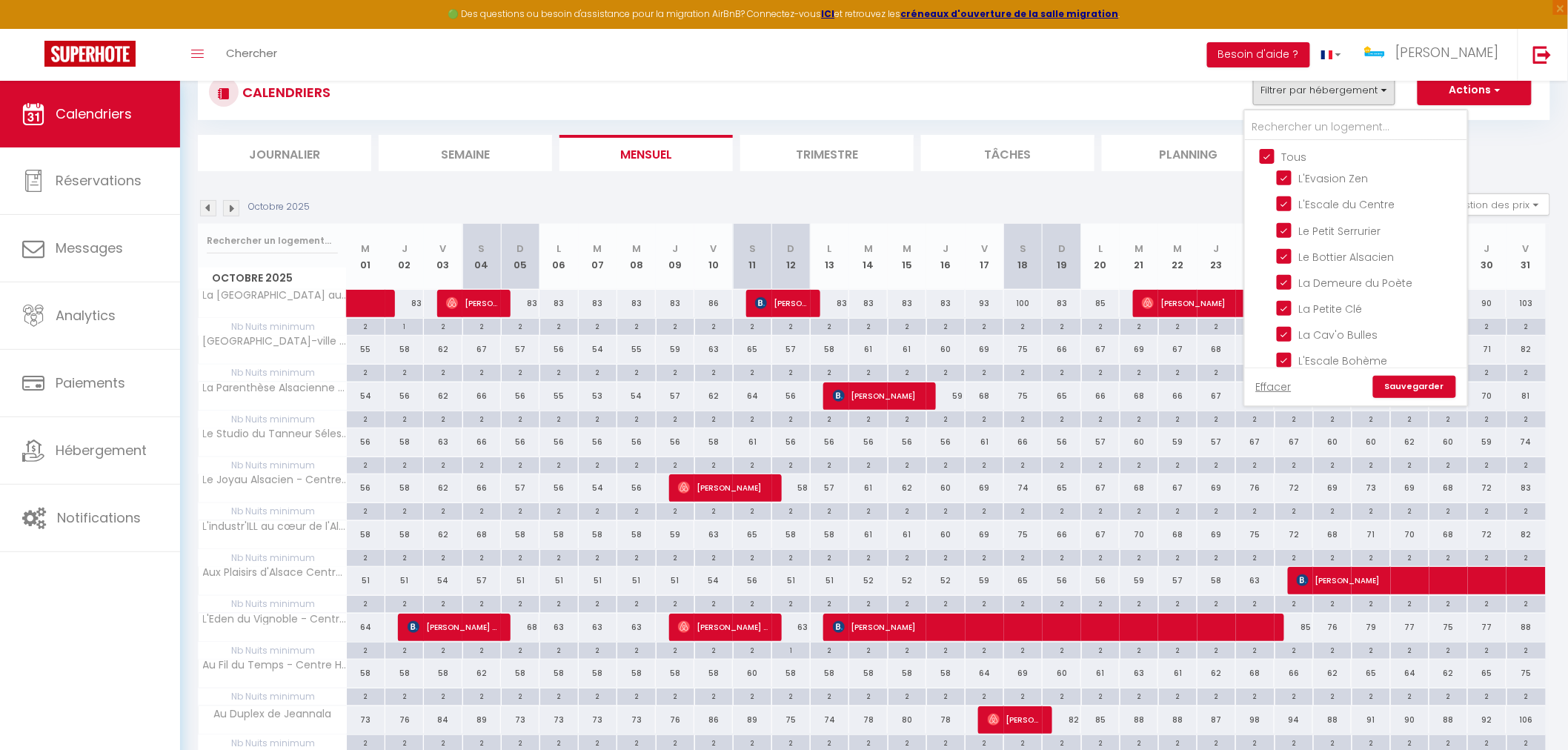
checkbox input "true"
click at [1271, 150] on input "Tous" at bounding box center [1371, 155] width 222 height 14
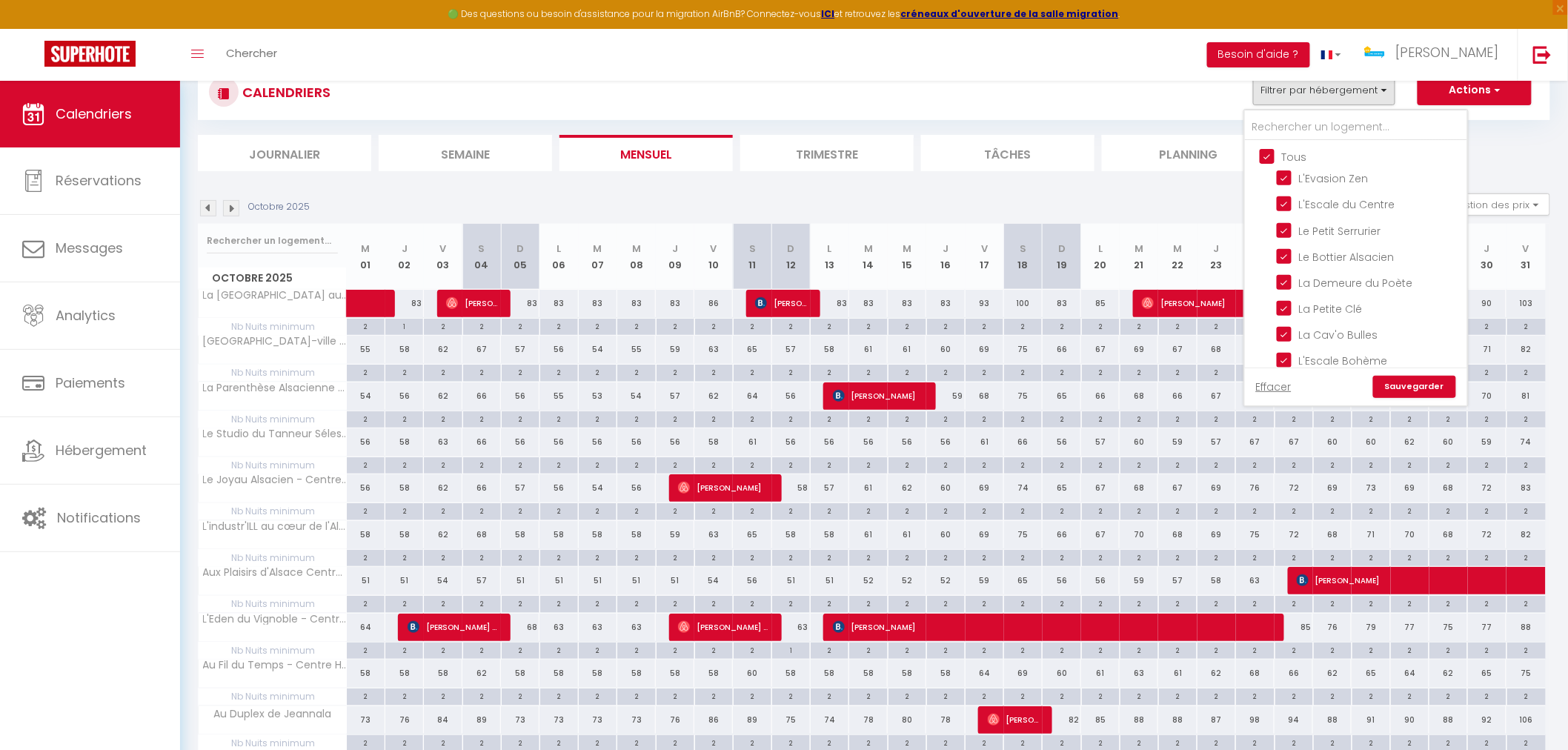
checkbox input "false"
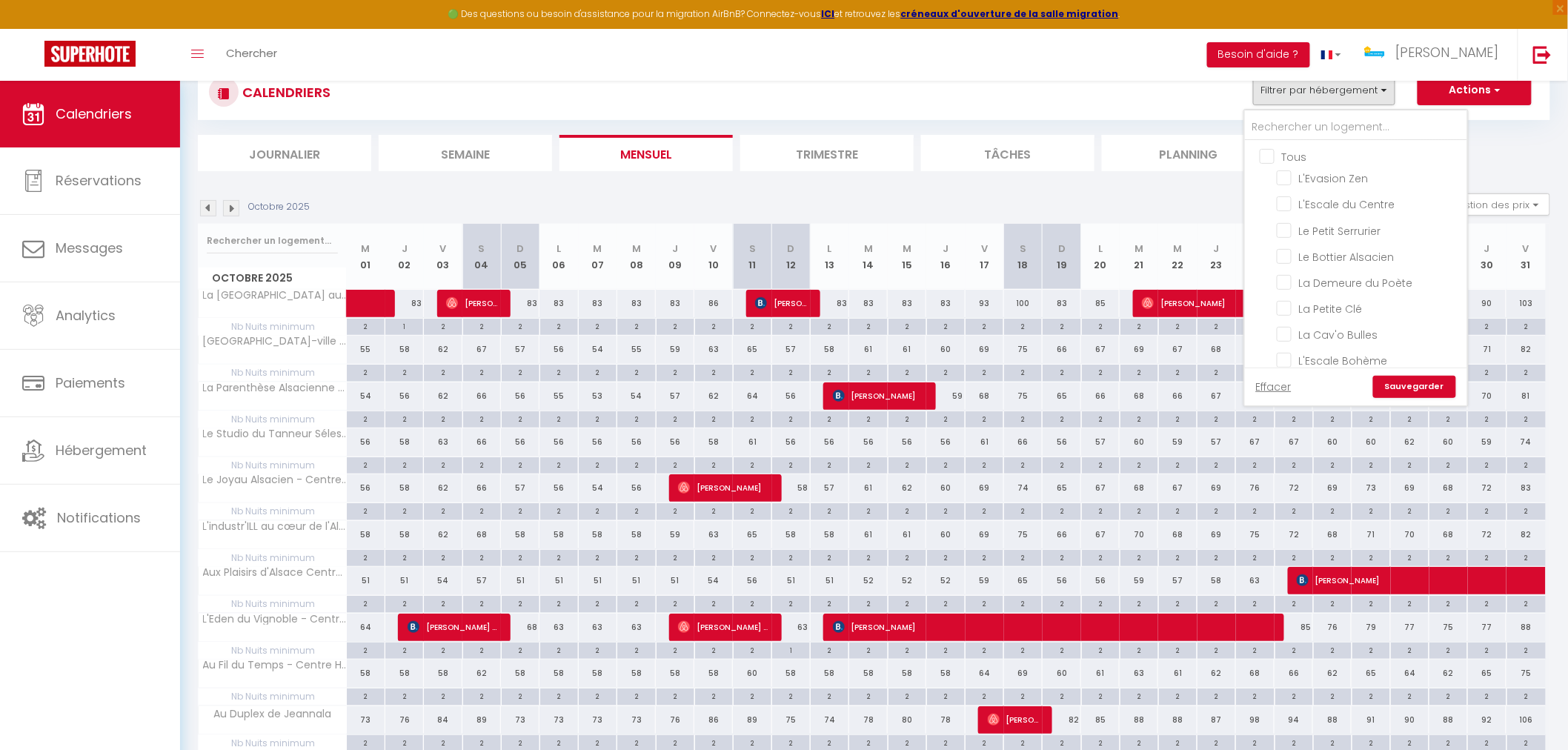
checkbox input "false"
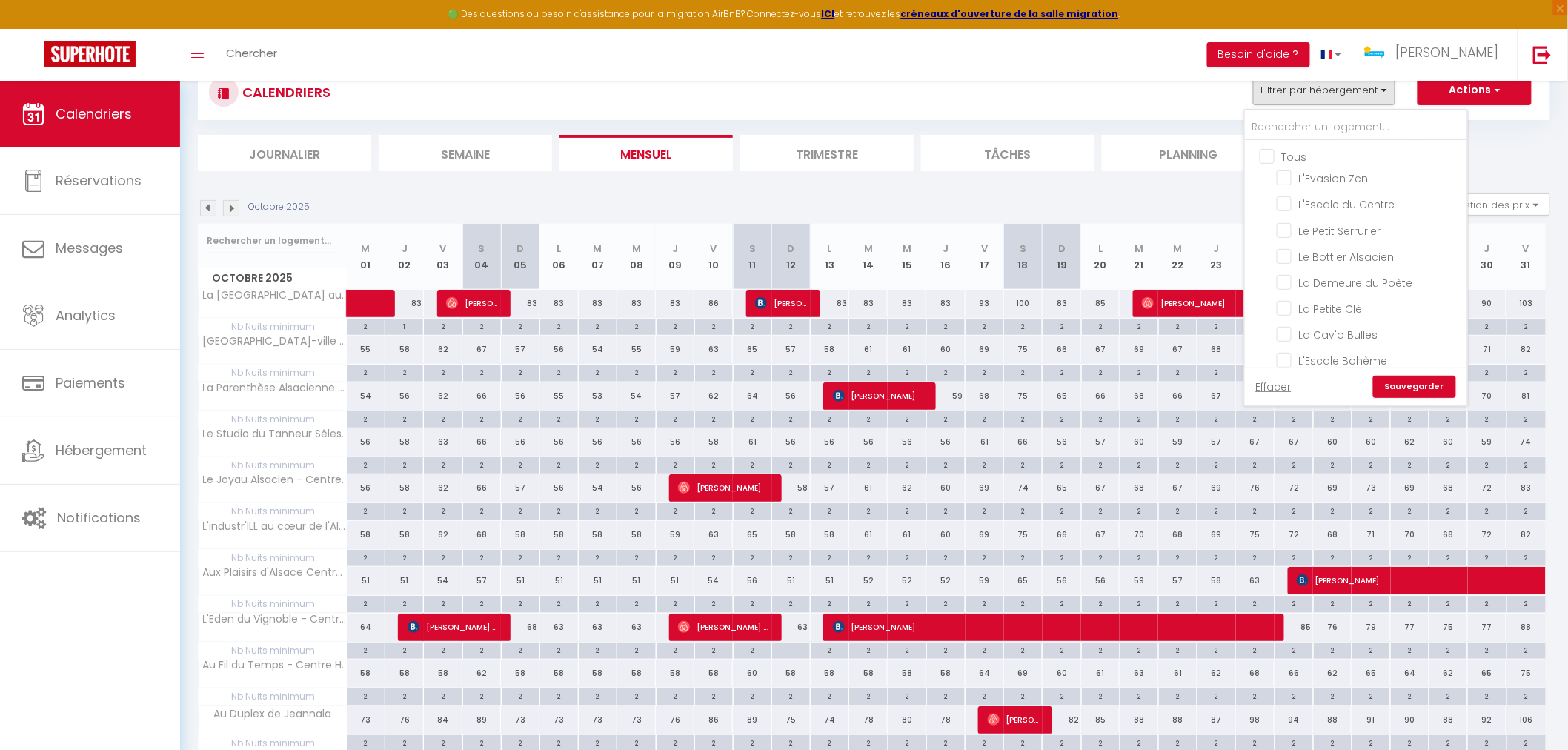
checkbox input "false"
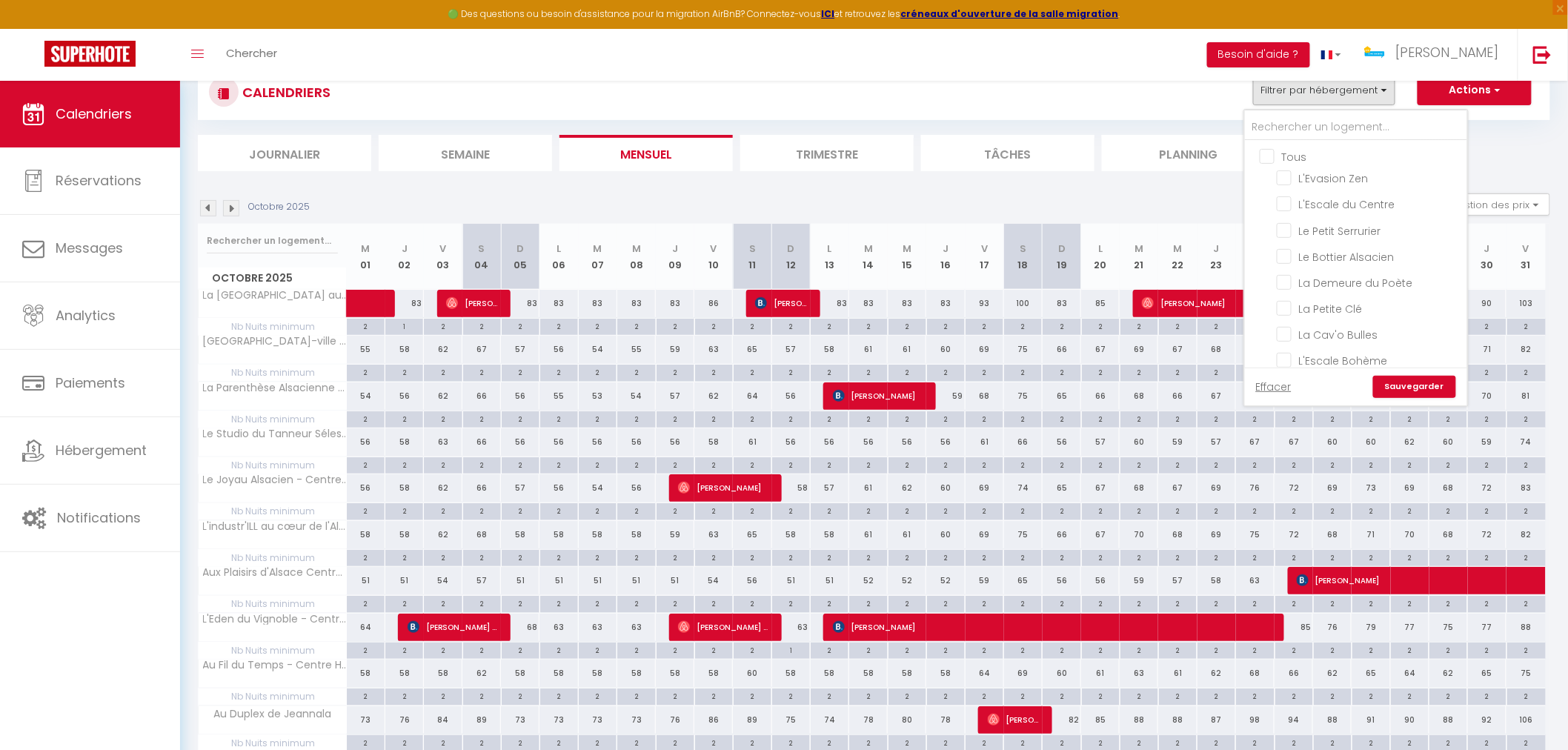
checkbox input "false"
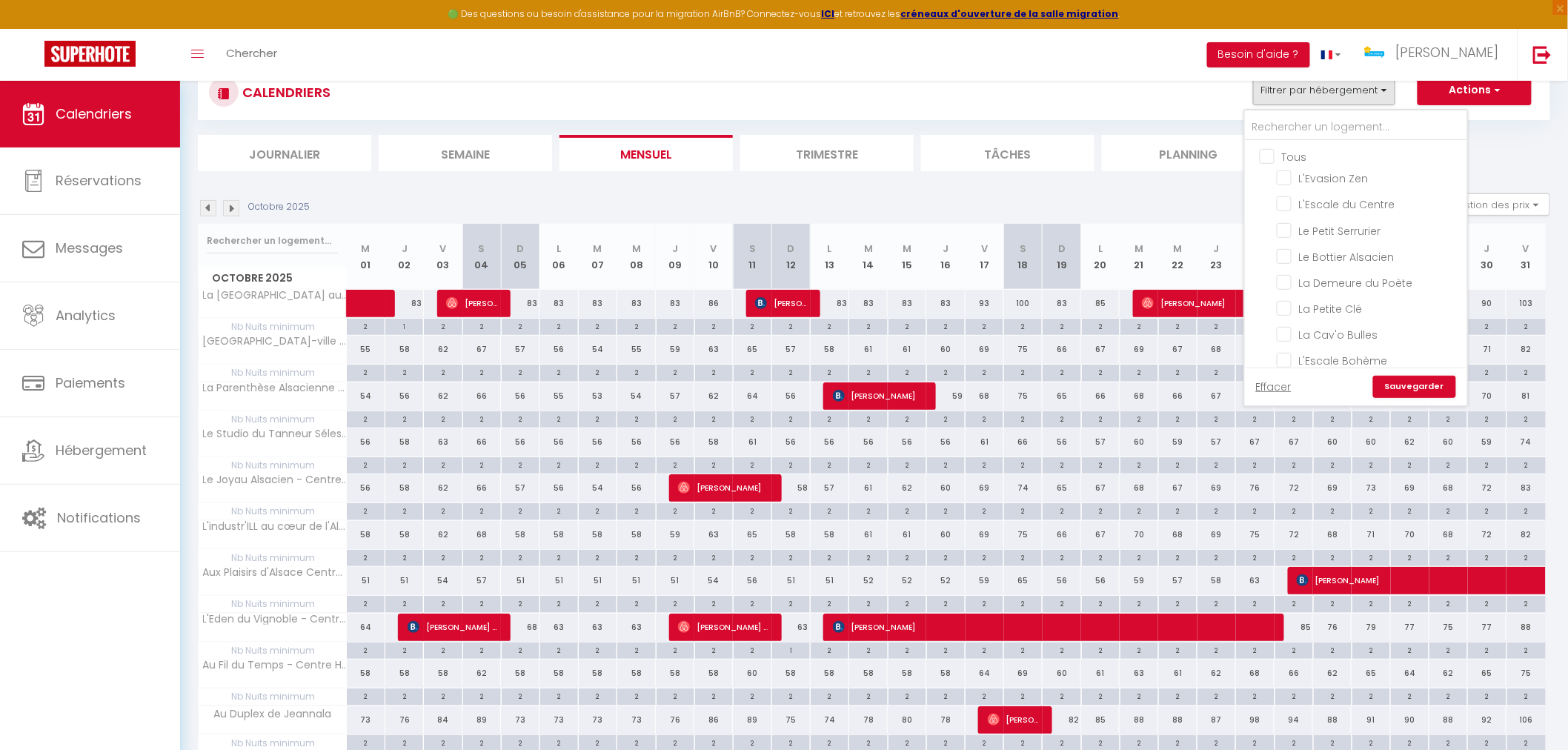
checkbox input "false"
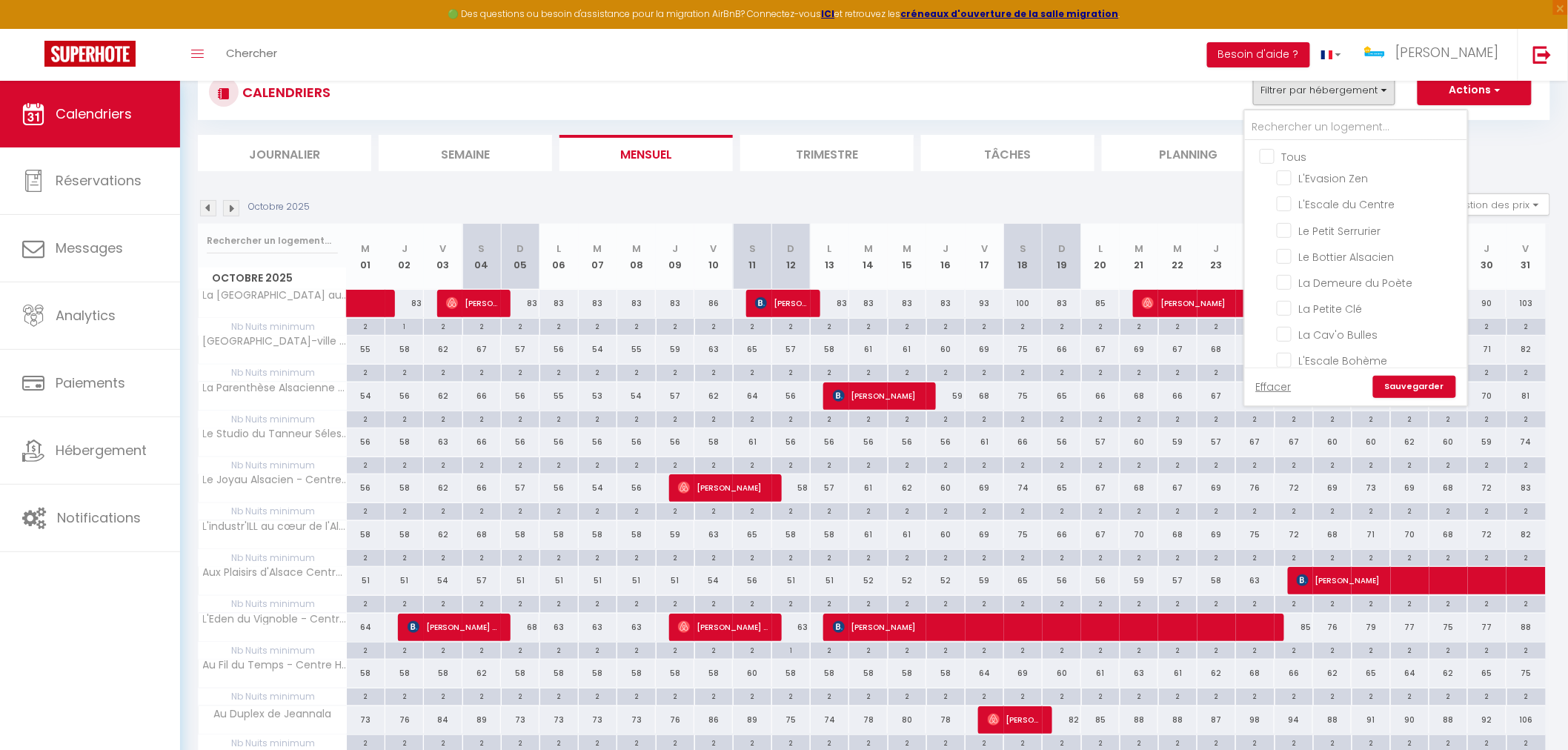
checkbox input "false"
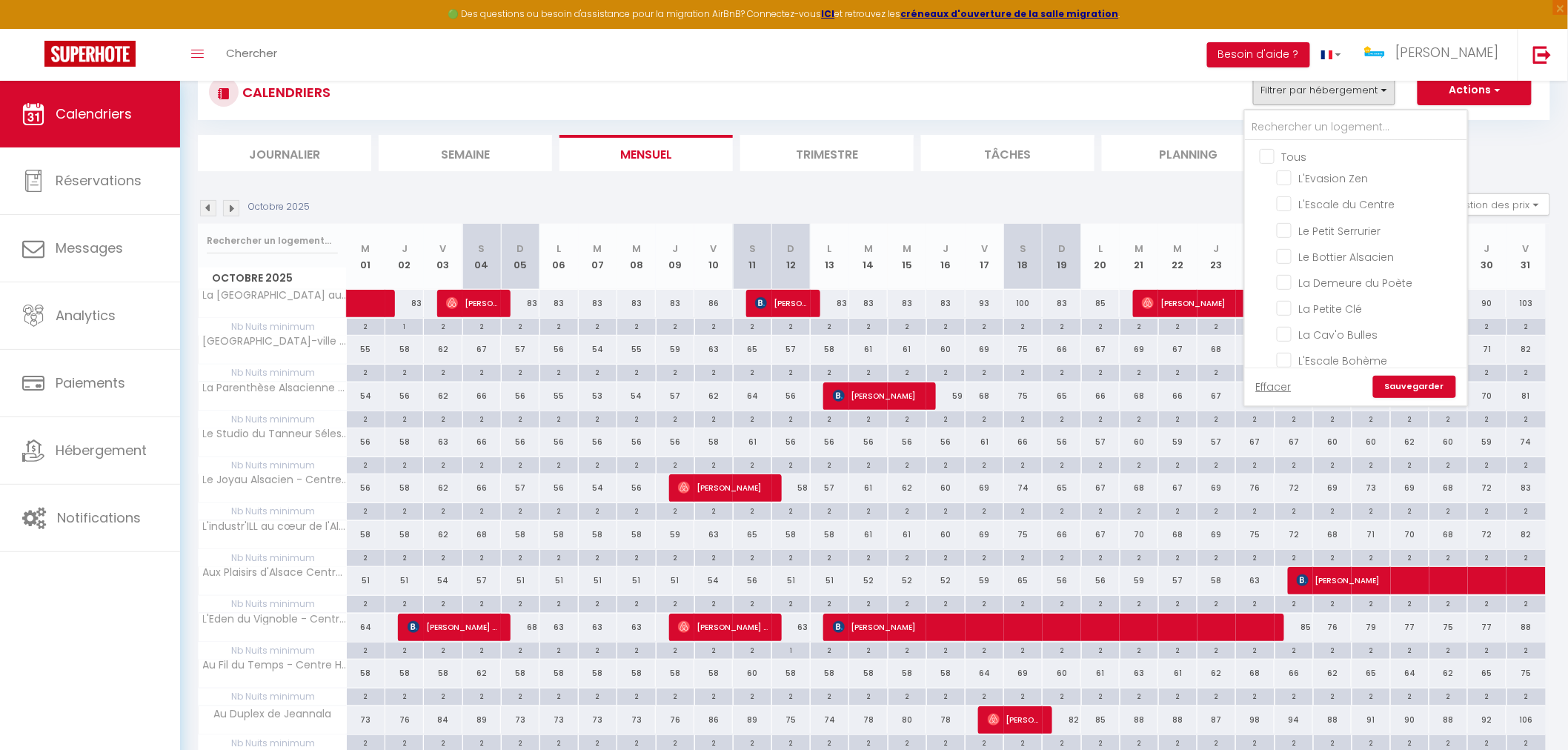
checkbox input "false"
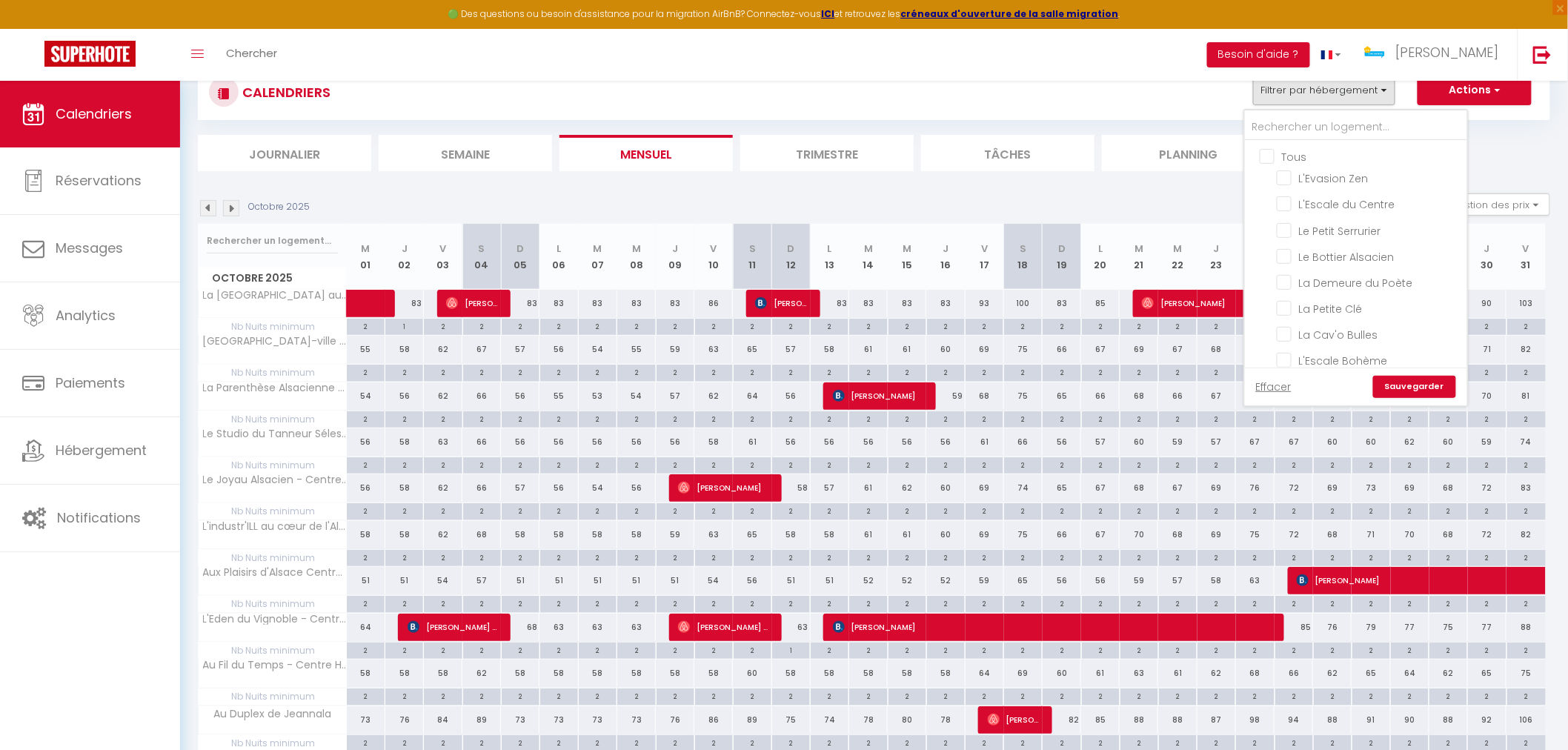
checkbox input "false"
click at [1336, 115] on input "text" at bounding box center [1356, 127] width 222 height 27
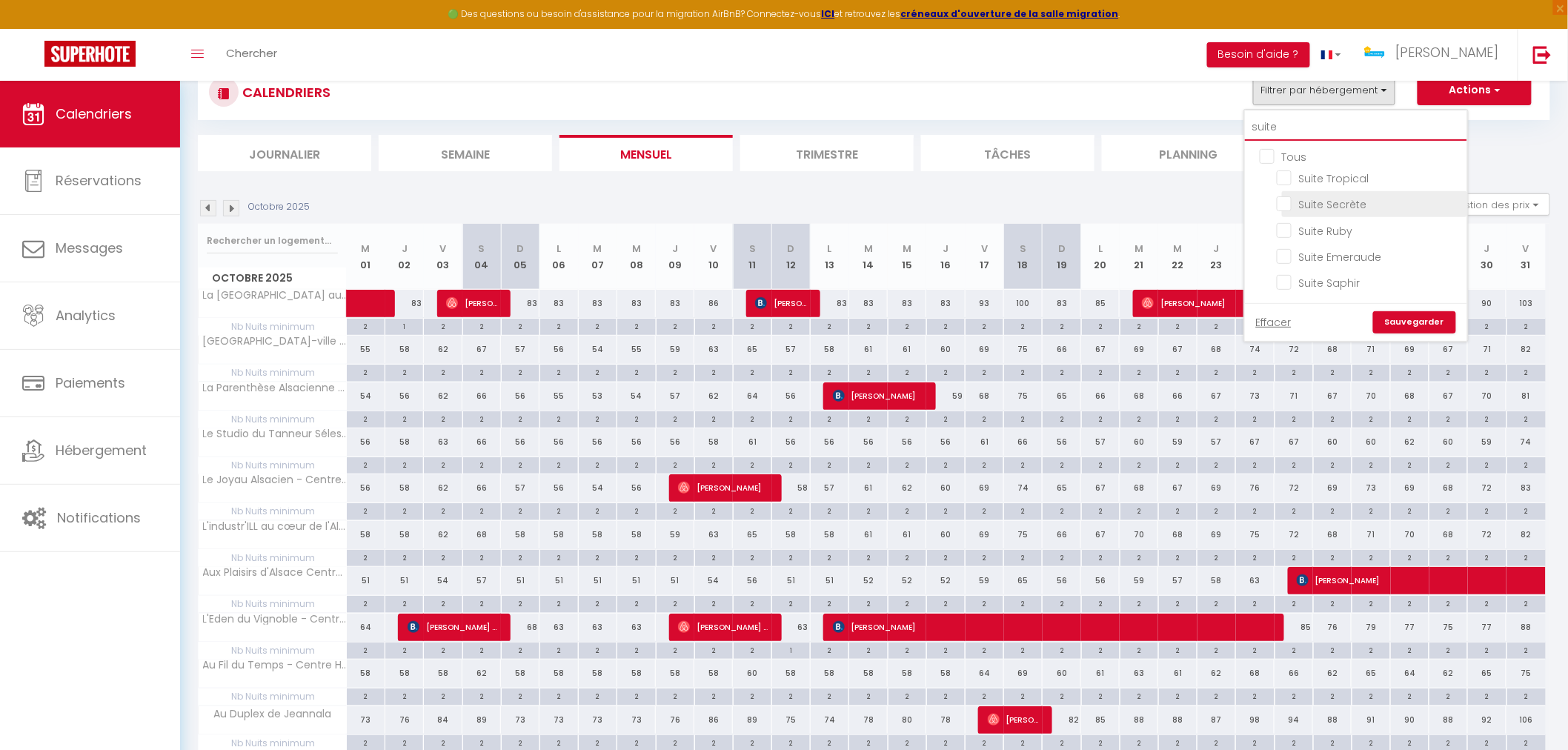
scroll to position [193, 0]
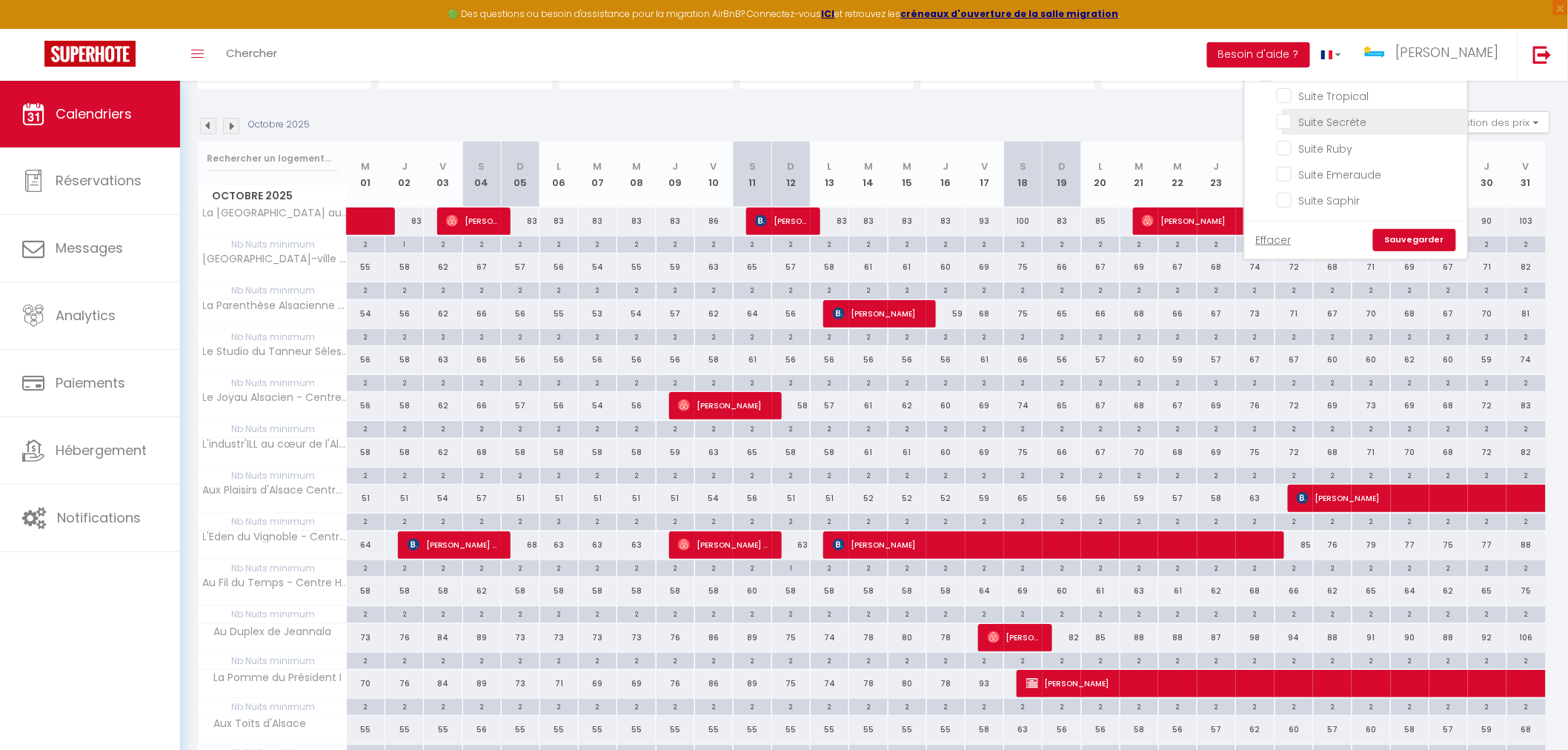
type input "suite"
click at [1282, 119] on input "Suite Secrète" at bounding box center [1369, 120] width 185 height 14
checkbox input "true"
click at [1409, 249] on div "Effacer Sauvegarder" at bounding box center [1356, 240] width 222 height 38
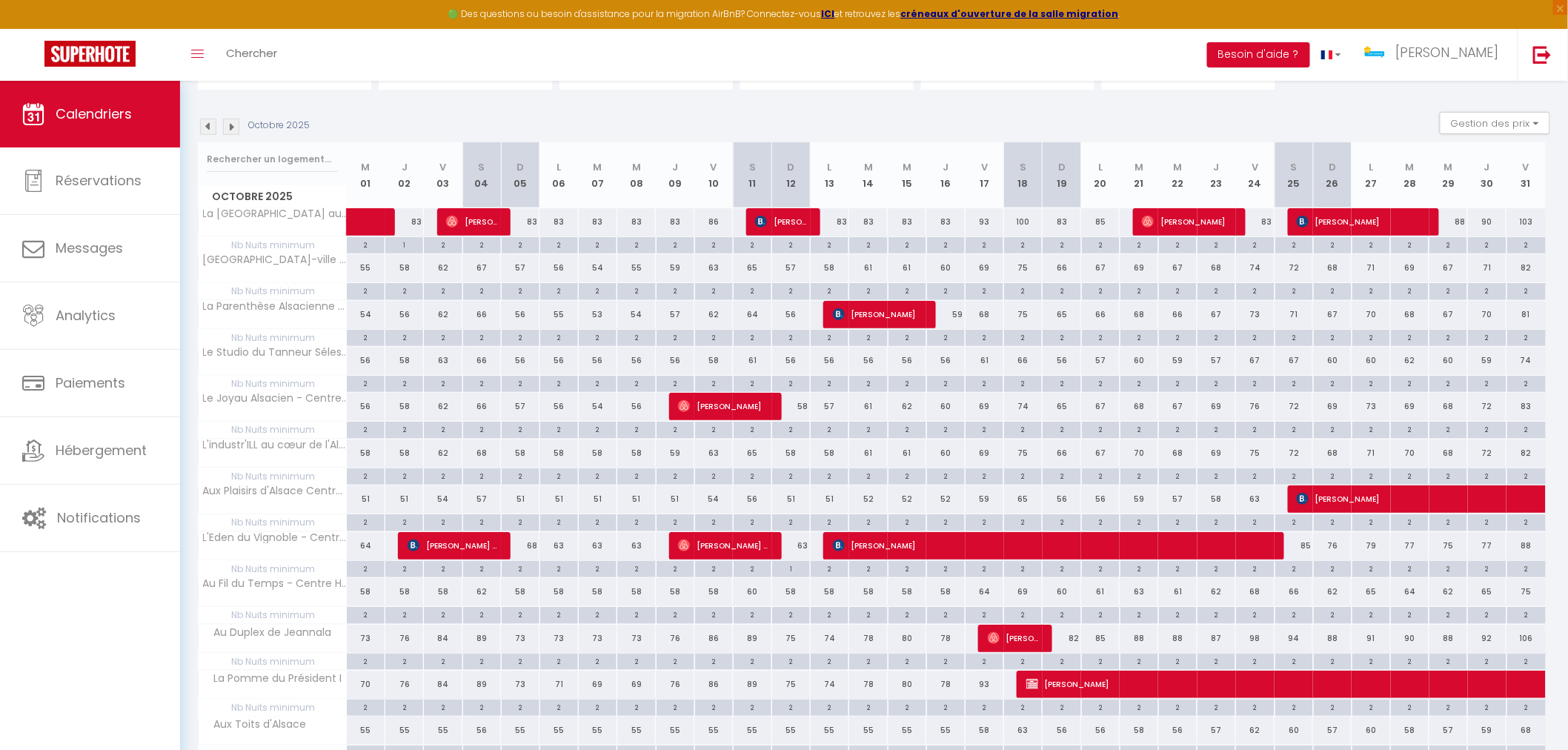
scroll to position [28, 0]
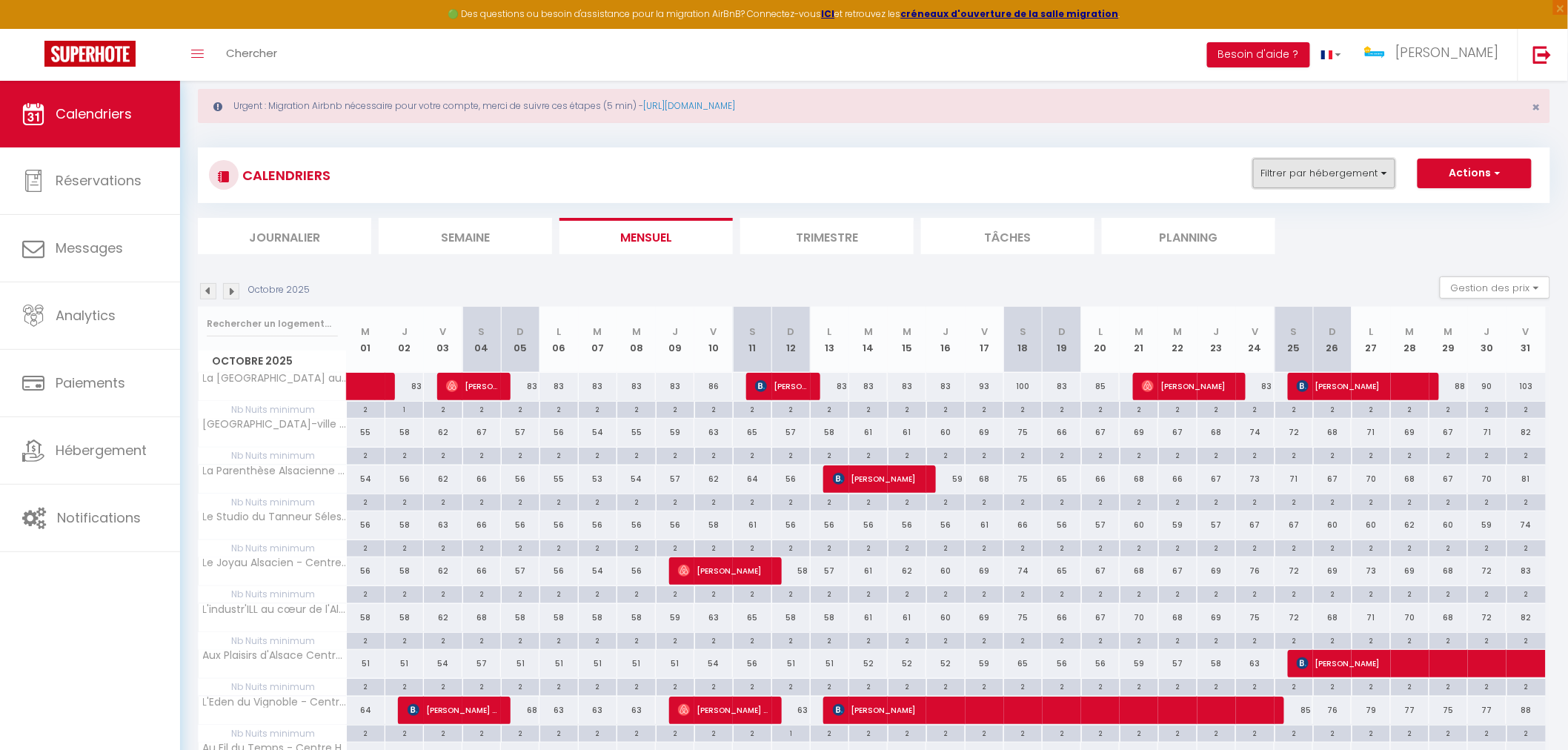
click at [1385, 181] on button "Filtrer par hébergement" at bounding box center [1324, 173] width 142 height 30
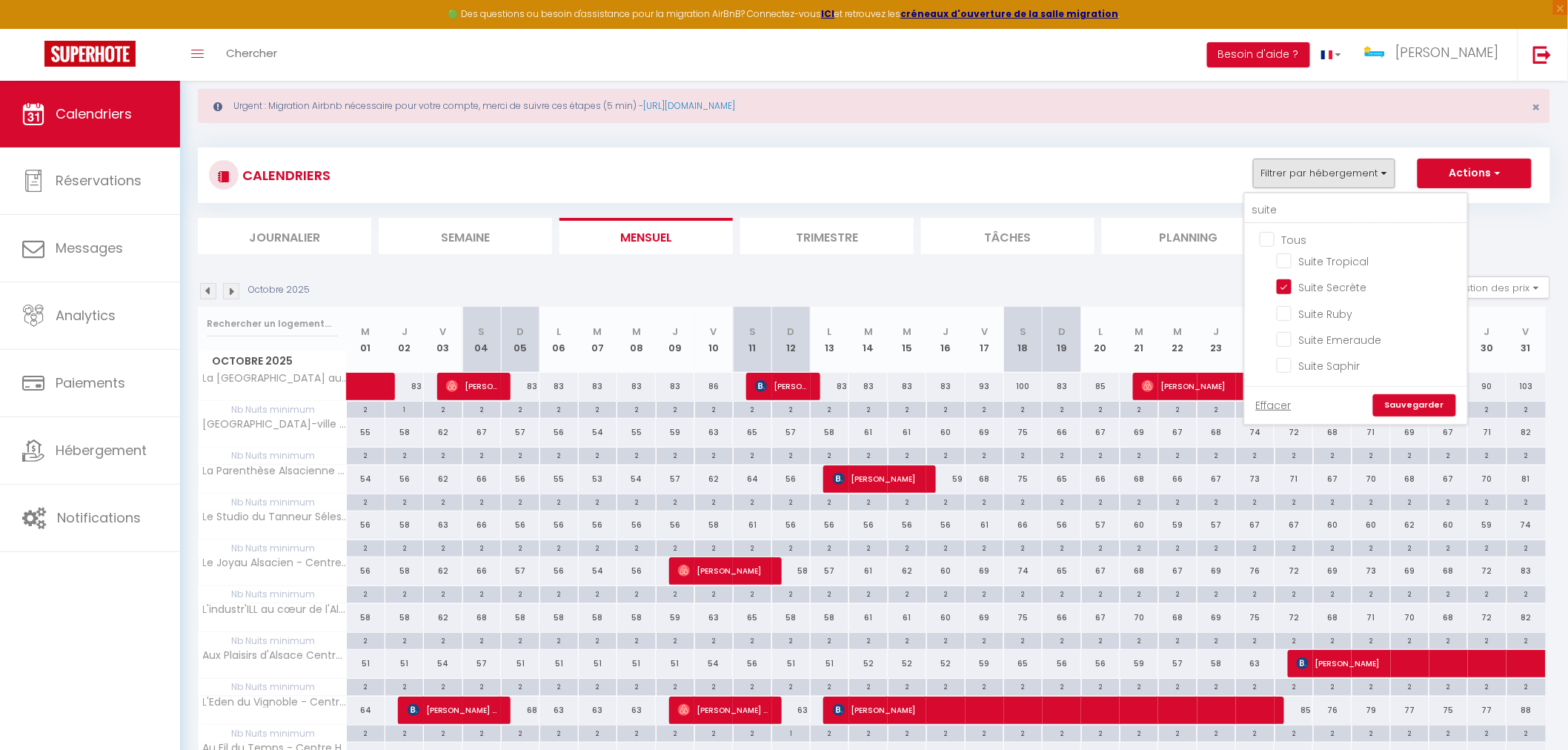
click at [1421, 404] on link "Sauvegarder" at bounding box center [1414, 405] width 83 height 22
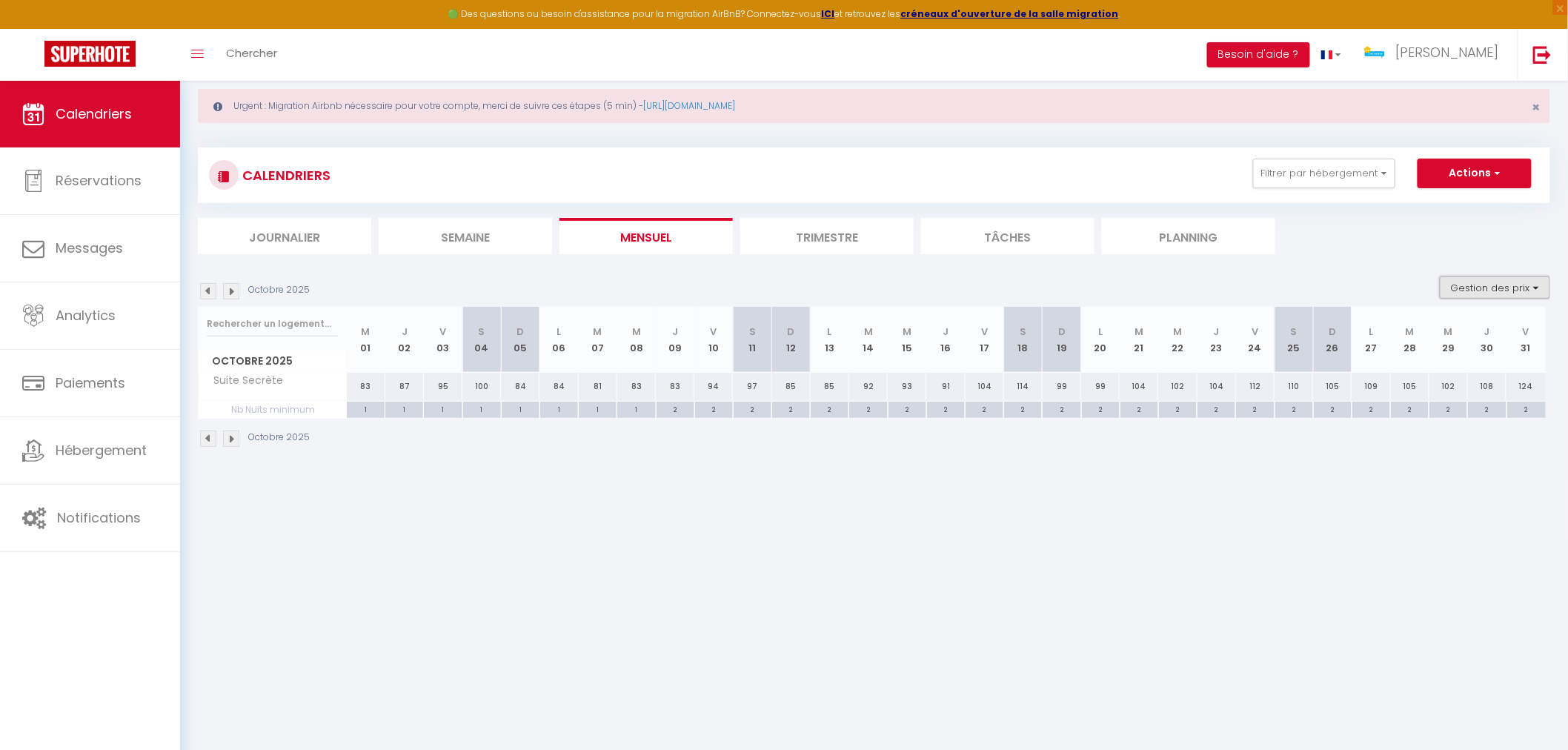
click at [1526, 285] on button "Gestion des prix" at bounding box center [1494, 287] width 110 height 22
click at [1429, 327] on input "Nb Nuits minimum" at bounding box center [1482, 333] width 133 height 14
checkbox input "false"
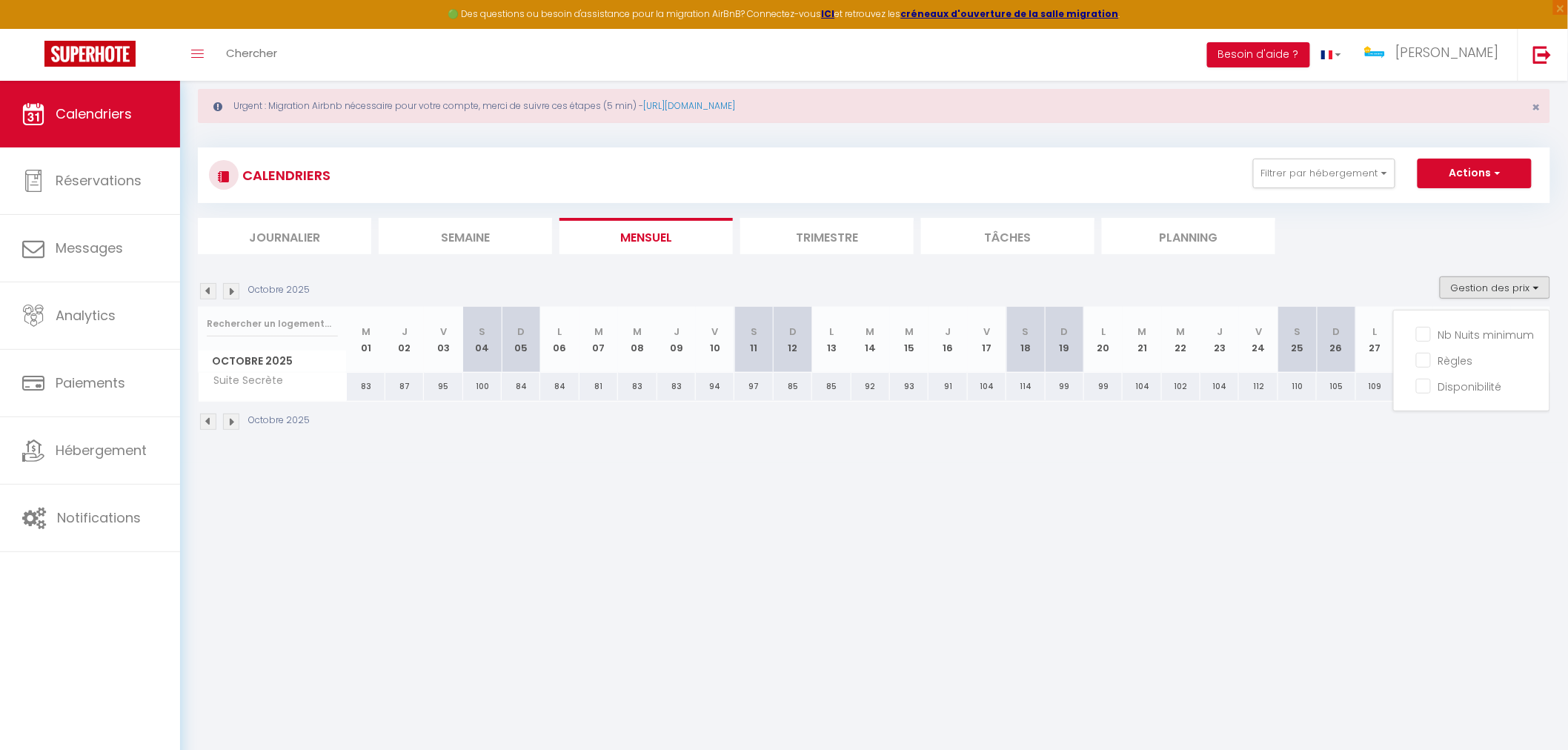
click at [730, 572] on body "🟢 Des questions ou besoin d'assistance pour la migration AirBnB? Connectez-vous…" at bounding box center [784, 427] width 1568 height 750
click at [215, 291] on img at bounding box center [208, 291] width 16 height 16
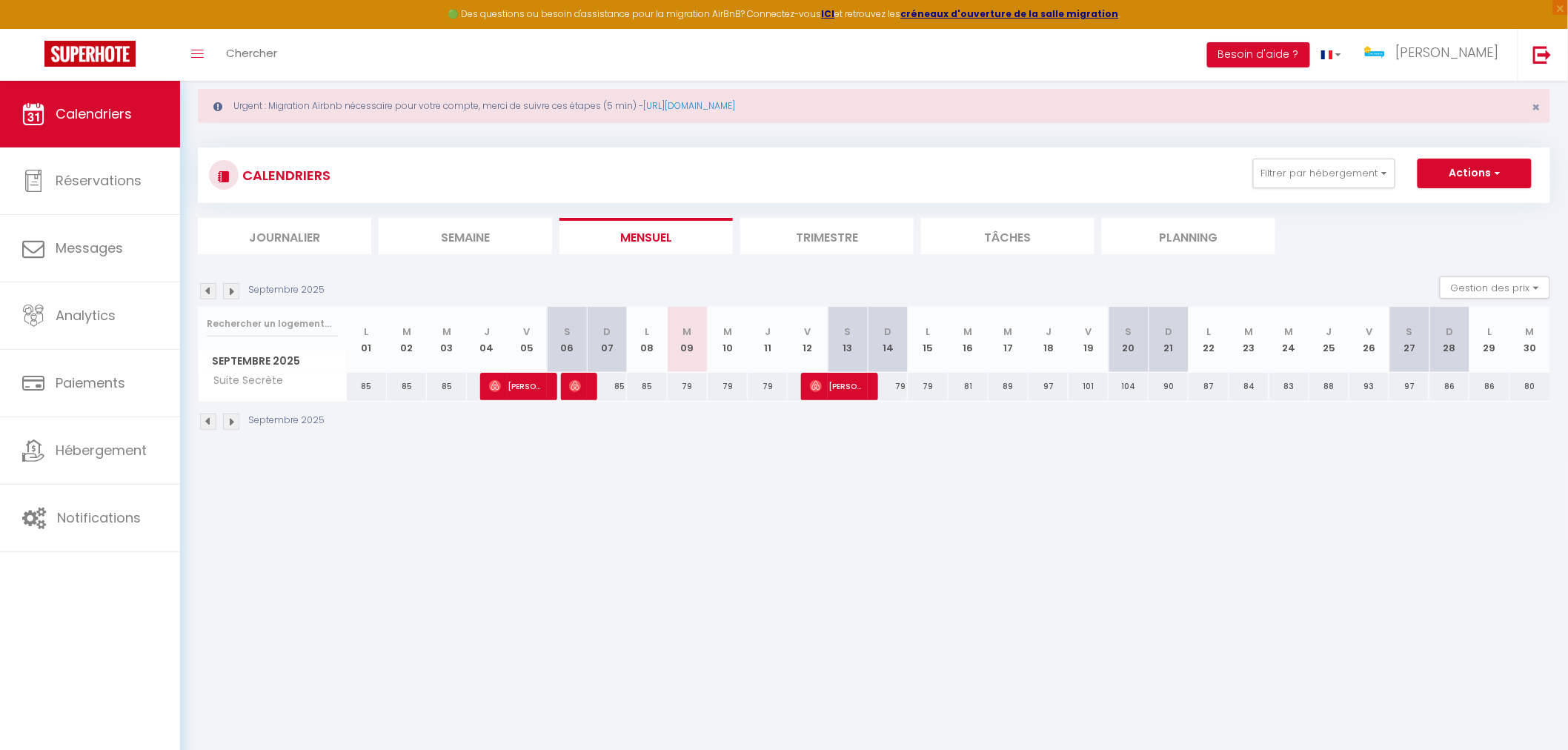
click at [682, 389] on div "79" at bounding box center [688, 386] width 40 height 27
type input "79"
type input "[DATE] Septembre 2025"
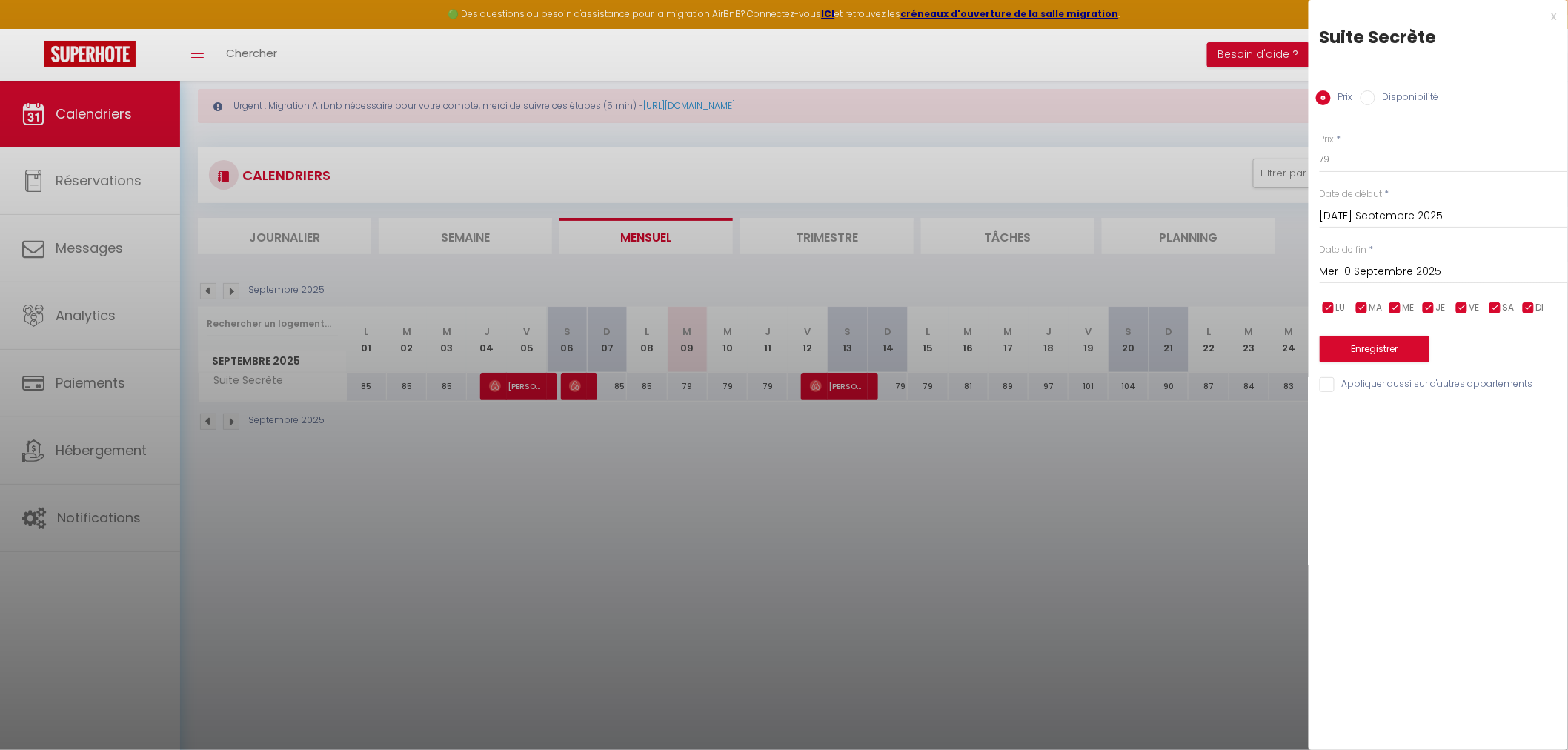
click at [1369, 270] on input "Mer 10 Septembre 2025" at bounding box center [1444, 272] width 248 height 19
click at [1493, 389] on span "12" at bounding box center [1494, 386] width 32 height 30
type input "Ven 12 Septembre 2025"
click at [1337, 161] on input "79" at bounding box center [1444, 159] width 248 height 27
type input "71"
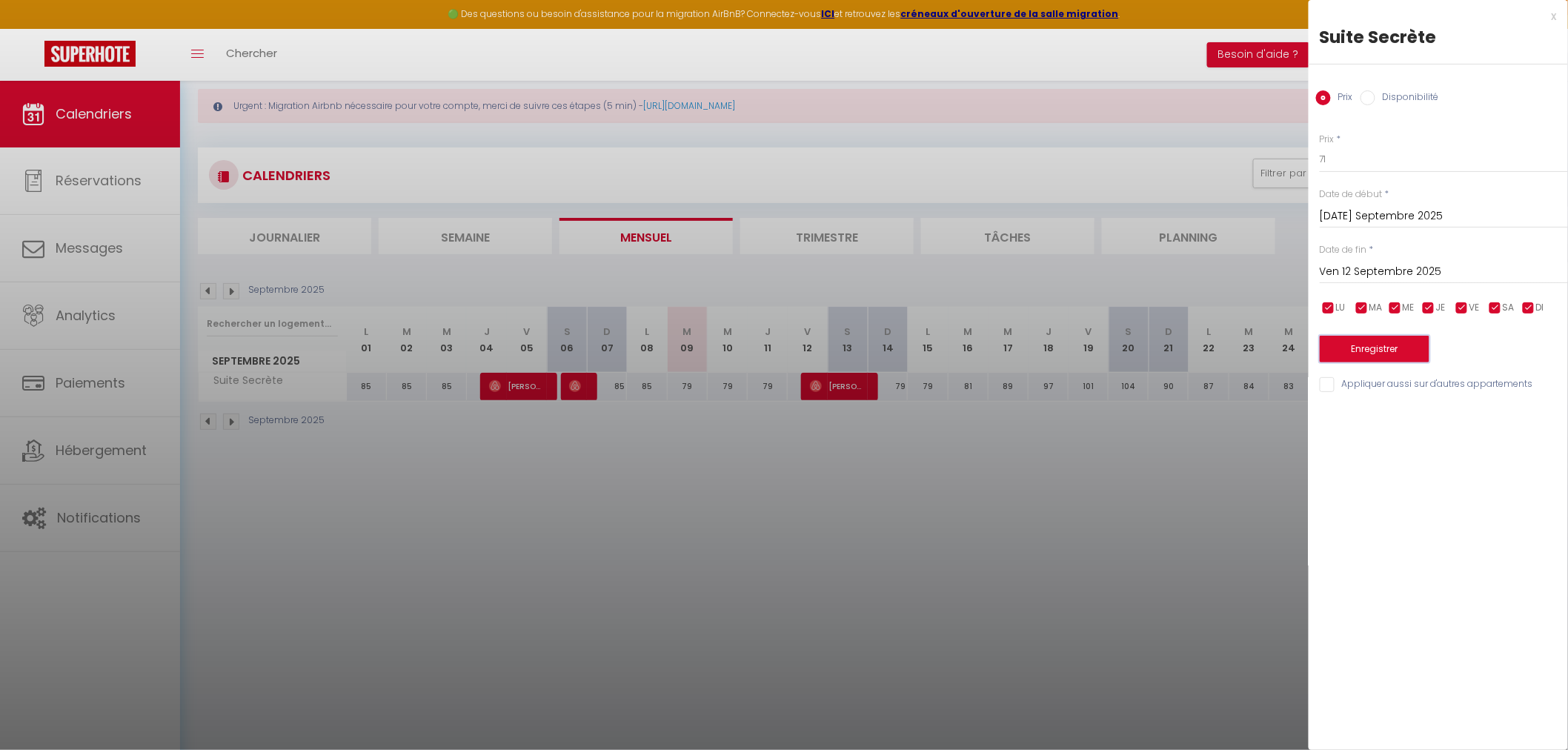
click at [1398, 350] on button "Enregistrer" at bounding box center [1375, 348] width 110 height 27
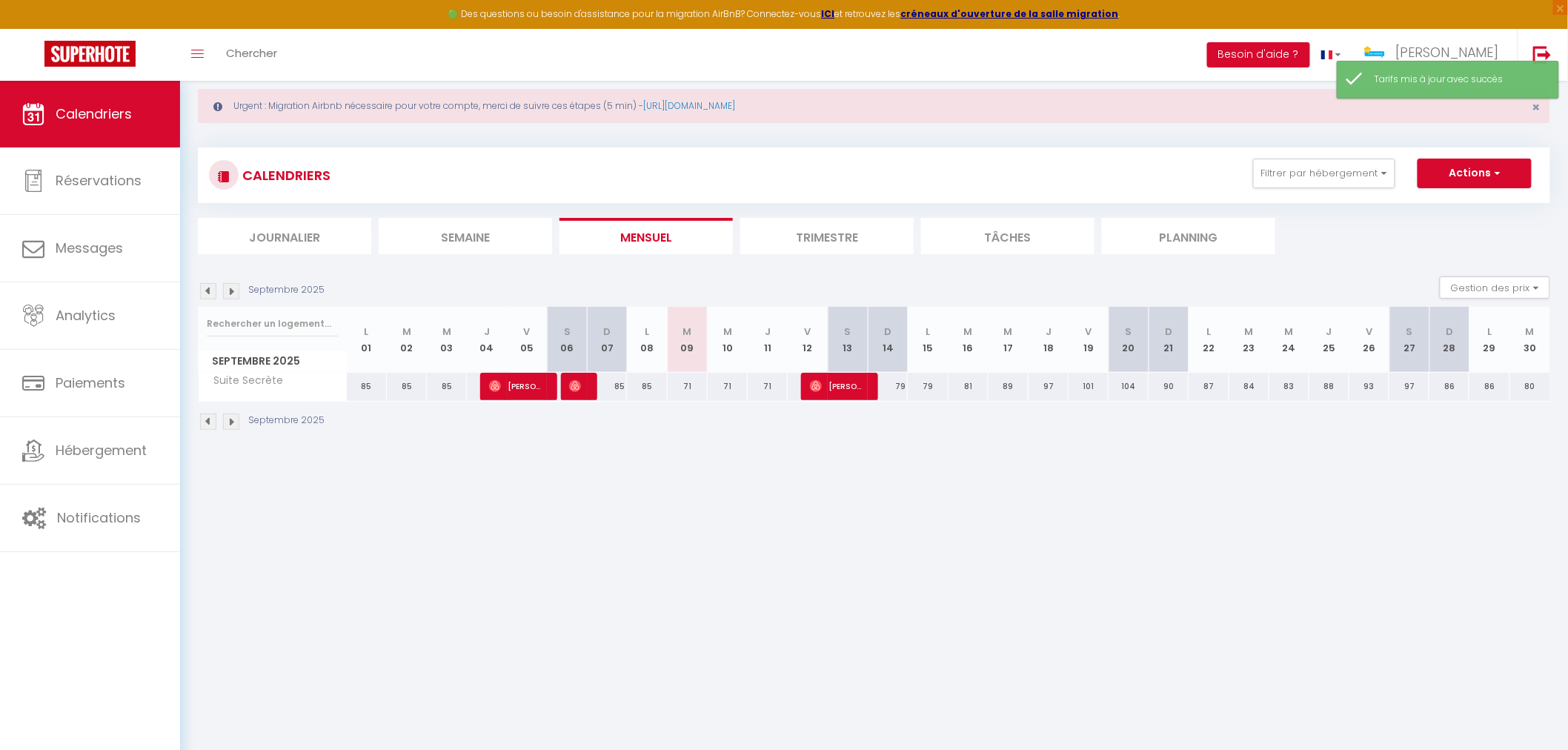
click at [898, 391] on div "79" at bounding box center [887, 386] width 40 height 27
type input "79"
type input "Dim 14 Septembre 2025"
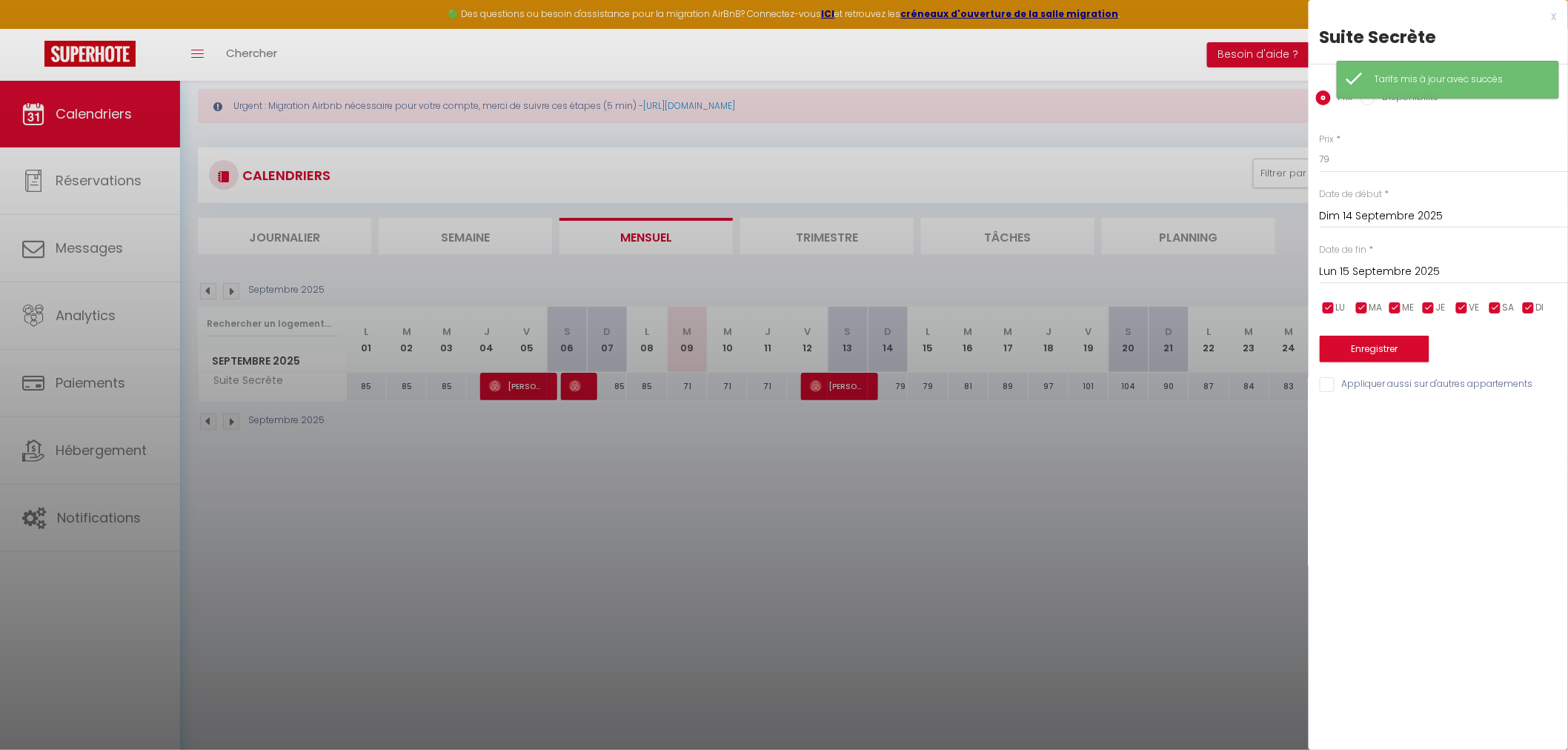
click at [1377, 276] on input "Lun 15 Septembre 2025" at bounding box center [1444, 272] width 248 height 19
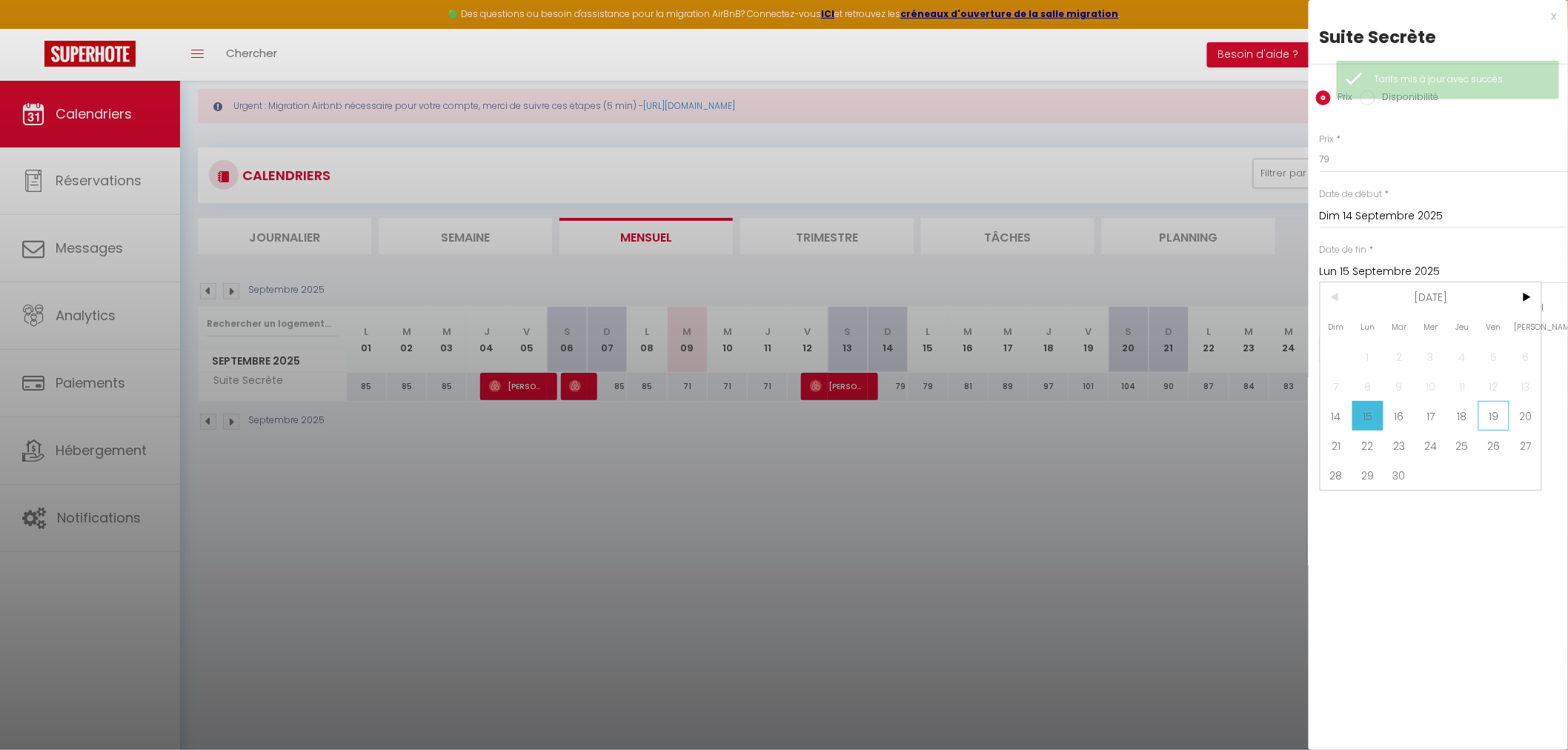
click at [1493, 420] on span "19" at bounding box center [1494, 415] width 32 height 30
type input "Ven 19 Septembre 2025"
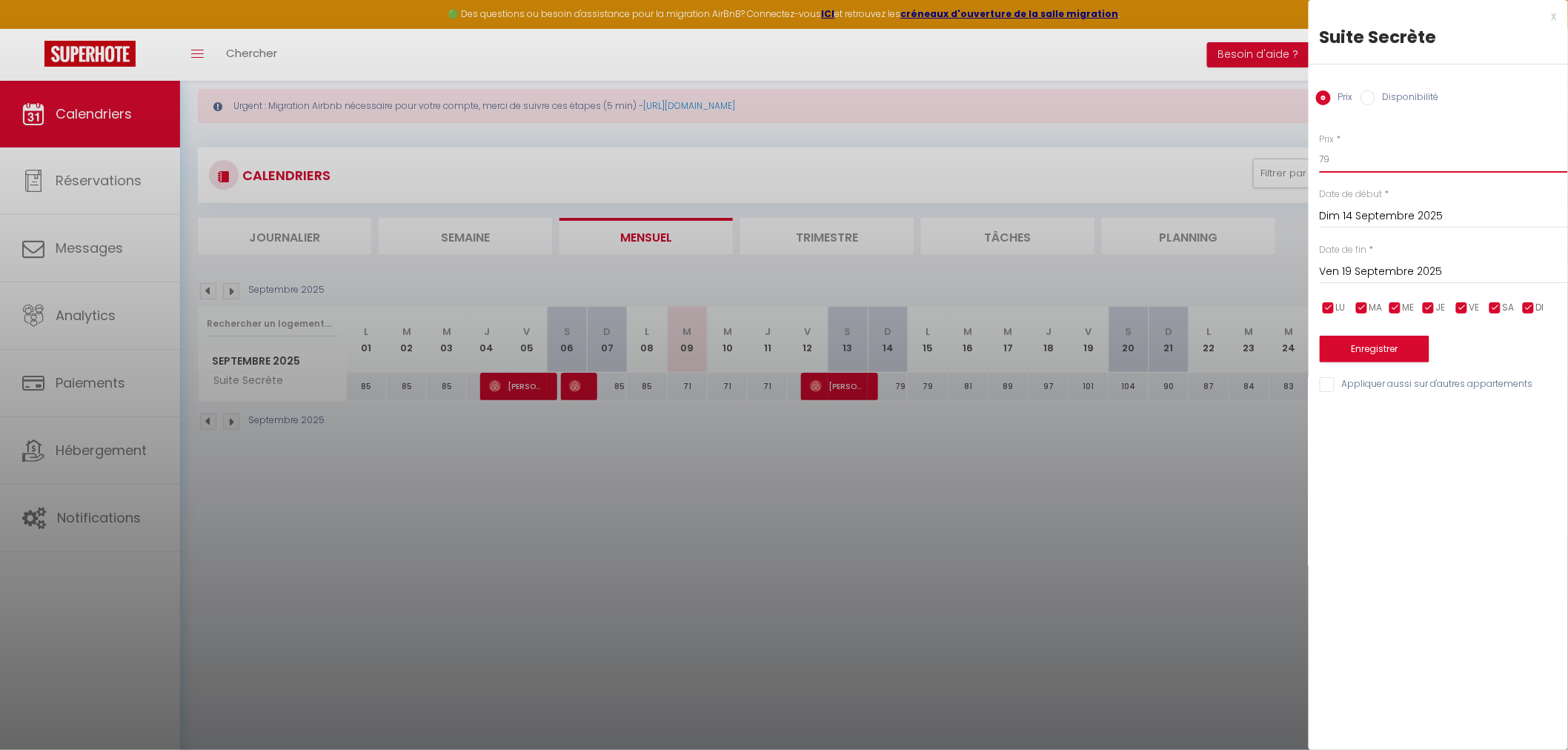
click at [1332, 156] on input "79" at bounding box center [1444, 159] width 248 height 27
type input "71"
click at [1391, 356] on button "Enregistrer" at bounding box center [1375, 348] width 110 height 27
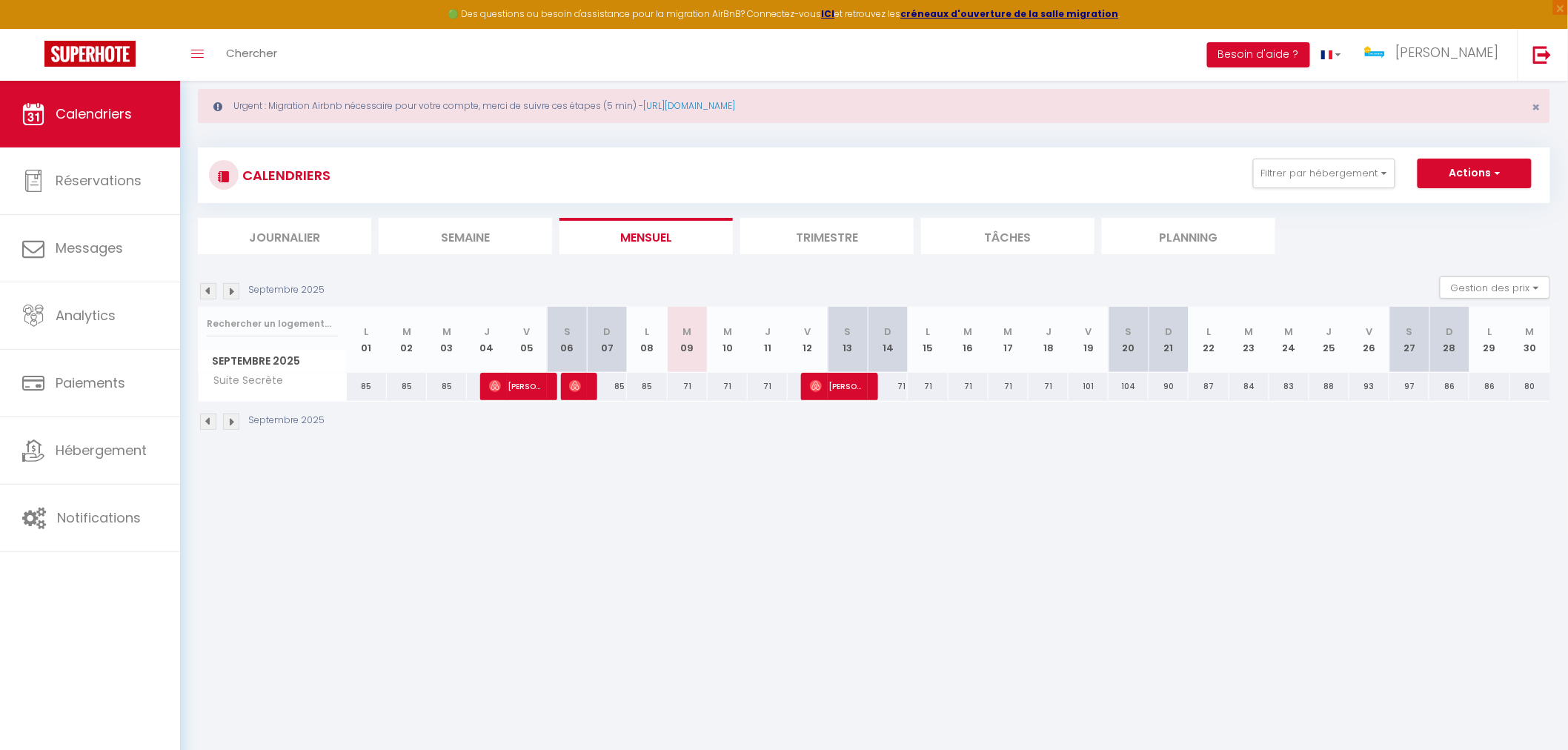
click at [1094, 385] on div "101" at bounding box center [1088, 386] width 40 height 27
type input "101"
type input "Ven 19 Septembre 2025"
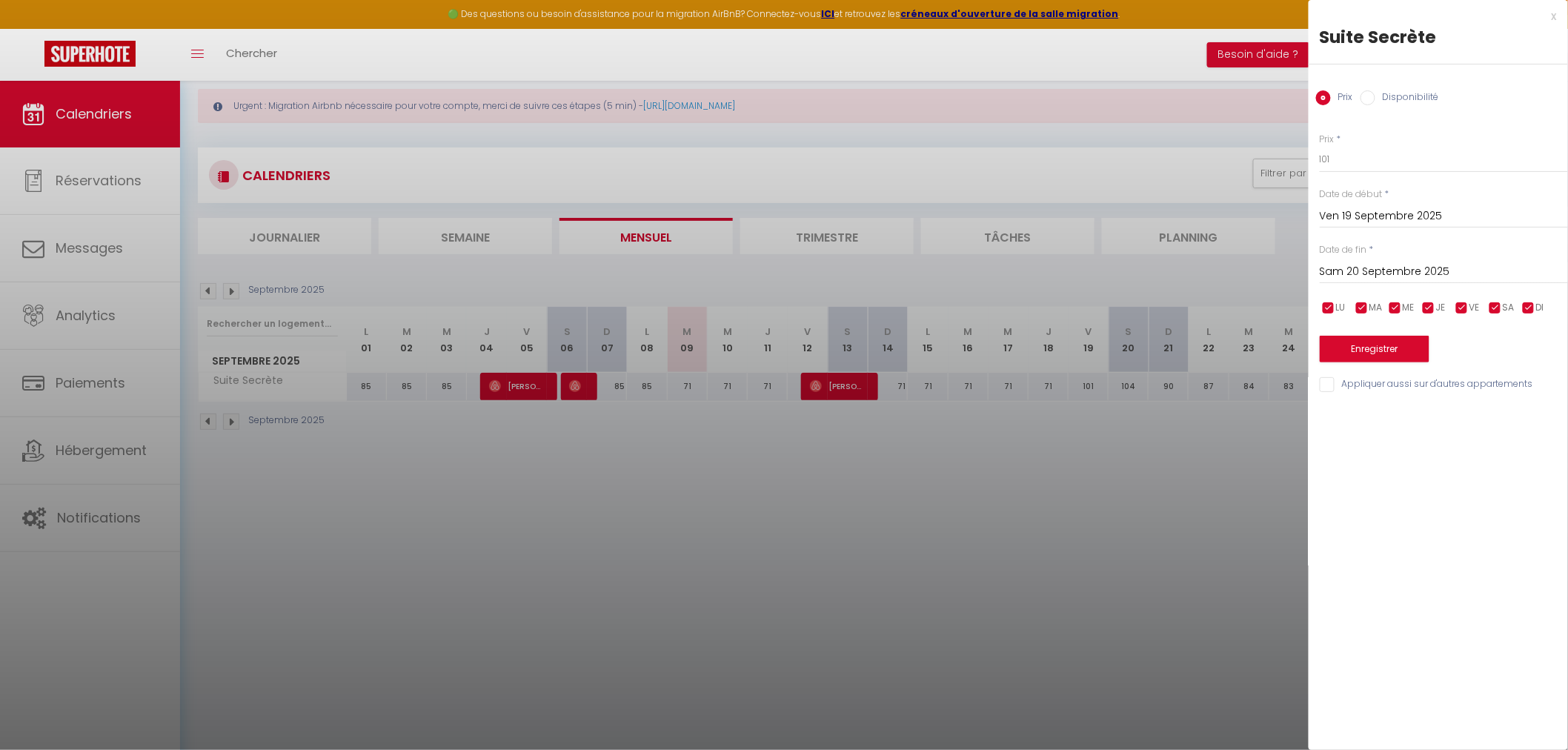
click at [1378, 269] on input "Sam 20 Septembre 2025" at bounding box center [1444, 272] width 248 height 19
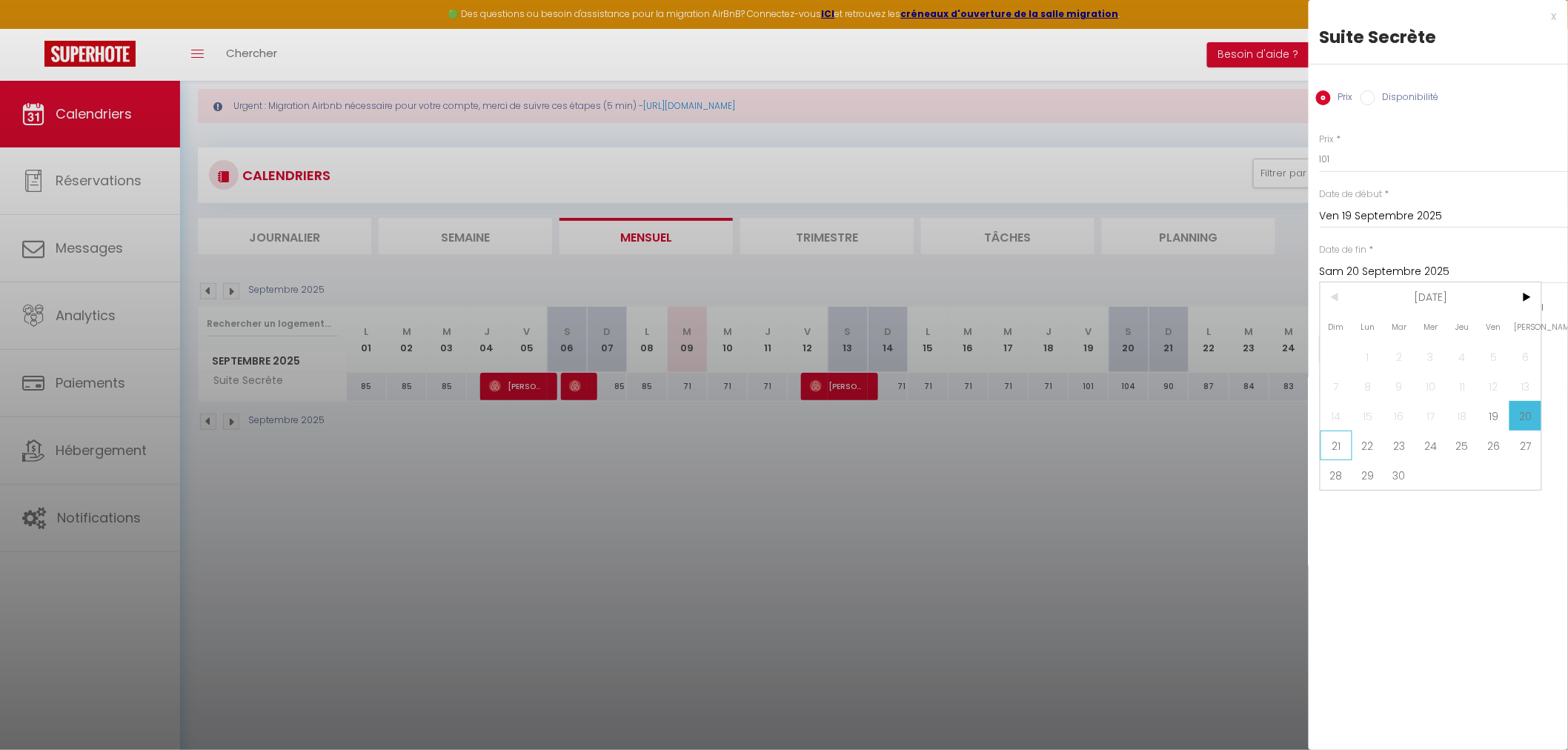
click at [1343, 450] on span "21" at bounding box center [1337, 445] width 32 height 30
type input "Dim 21 Septembre 2025"
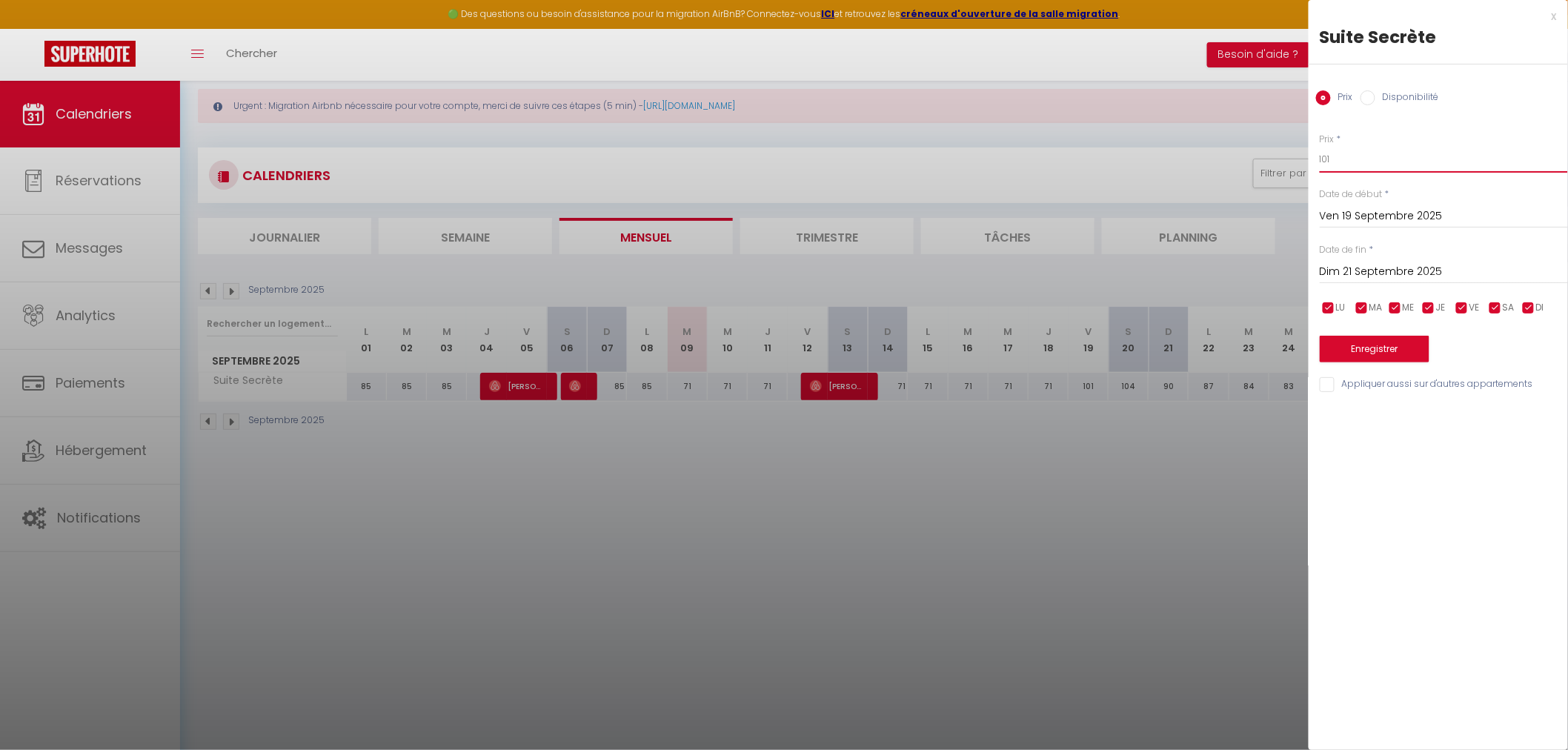
click at [1360, 159] on input "101" at bounding box center [1444, 159] width 248 height 27
type input "1"
type input "83"
click at [1362, 354] on button "Enregistrer" at bounding box center [1375, 348] width 110 height 27
